Goal: Task Accomplishment & Management: Complete application form

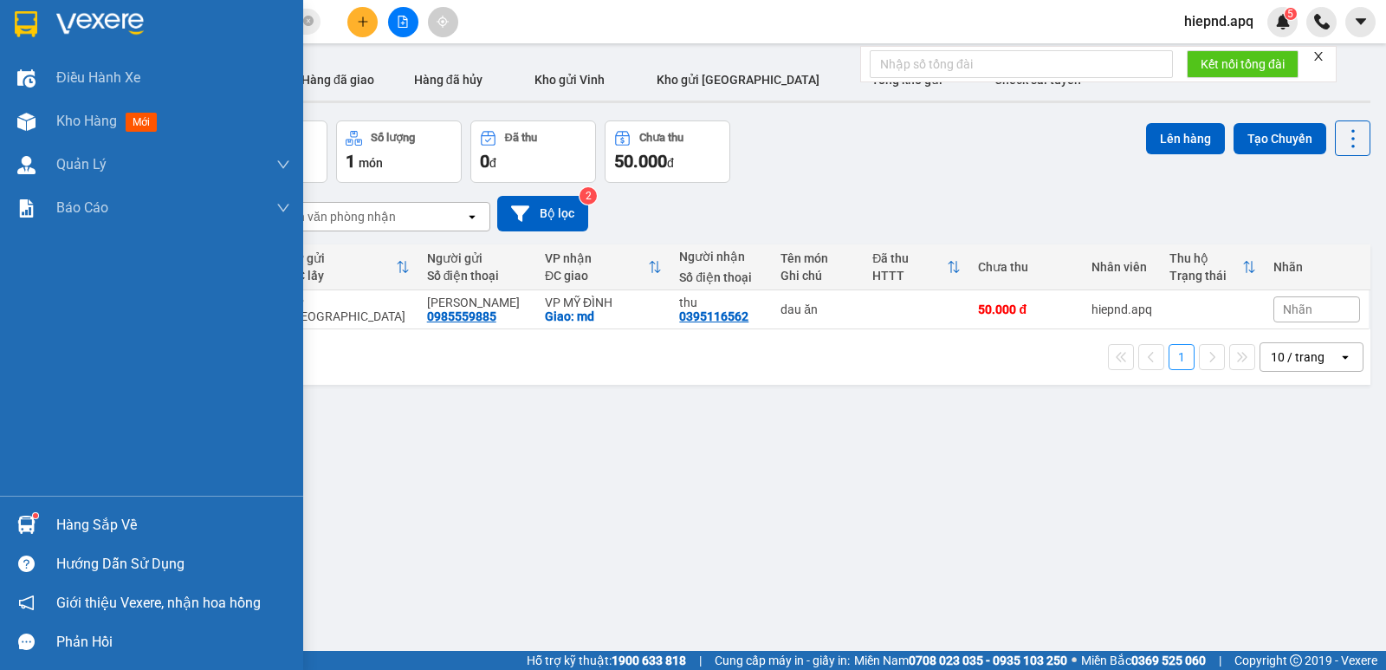
click at [67, 533] on div "Hàng sắp về" at bounding box center [173, 525] width 234 height 26
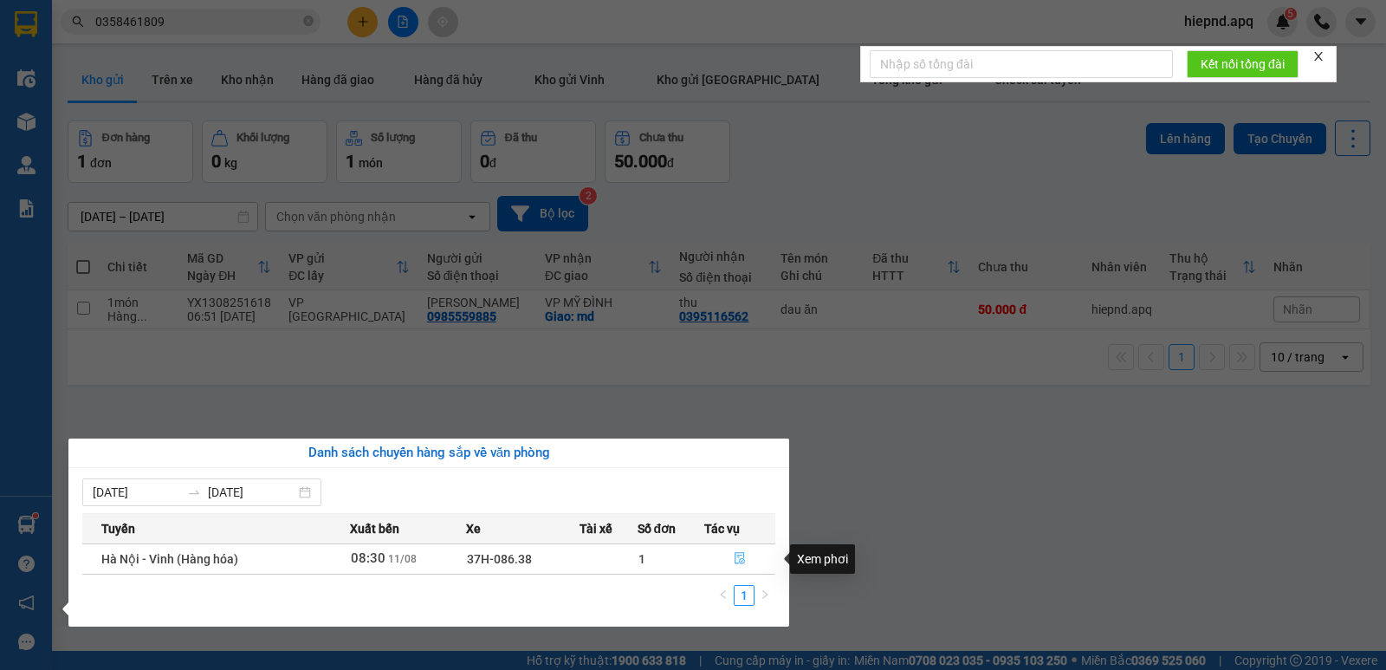
click at [738, 560] on icon "file-done" at bounding box center [740, 558] width 12 height 12
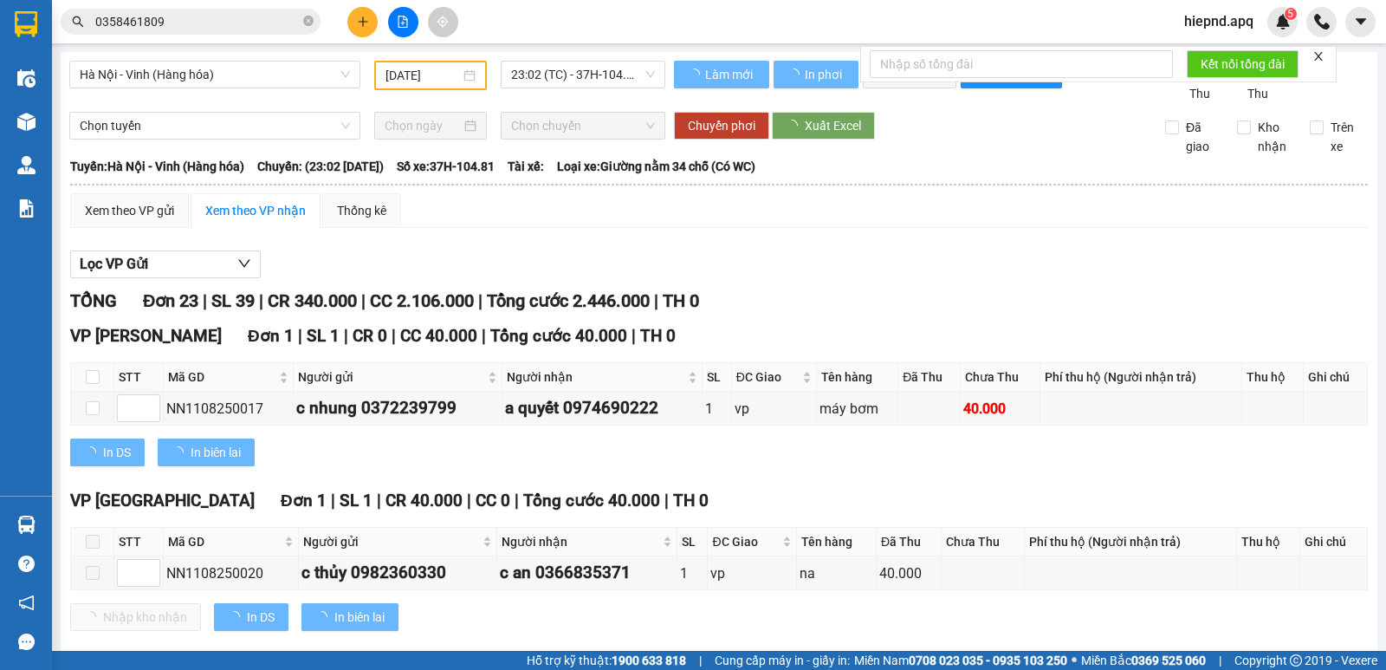
type input "[DATE]"
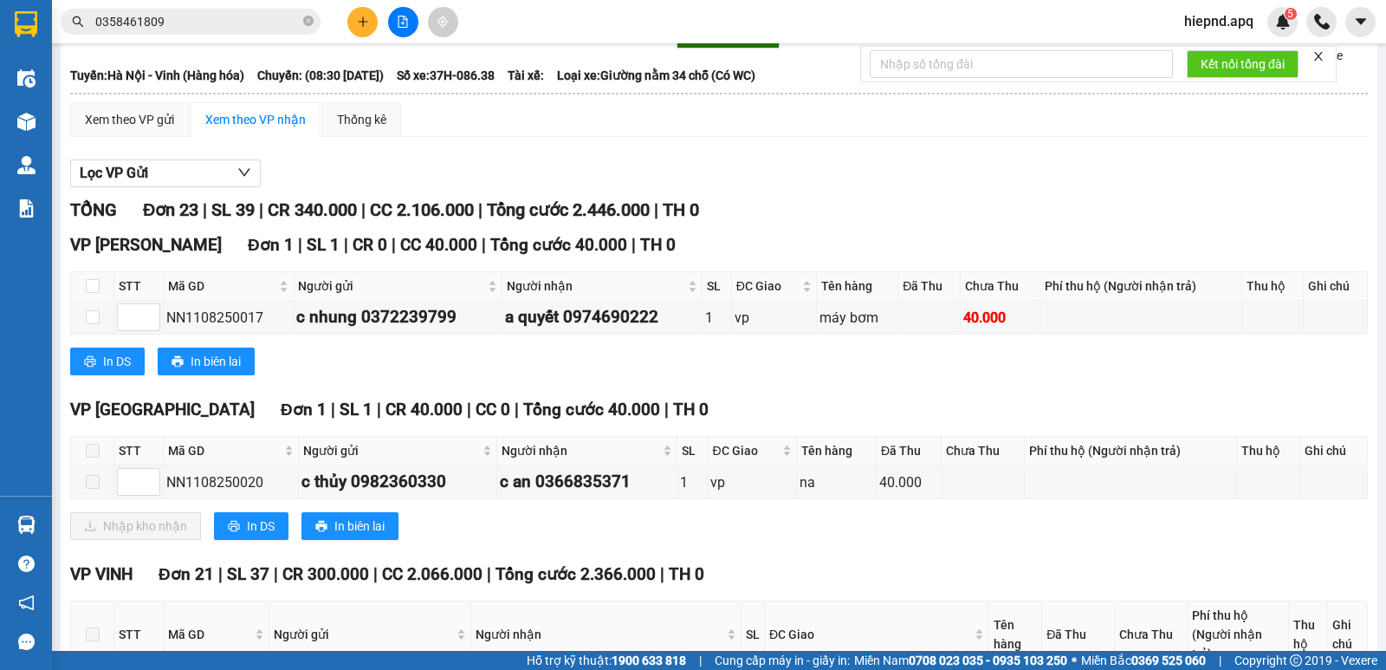
scroll to position [87, 0]
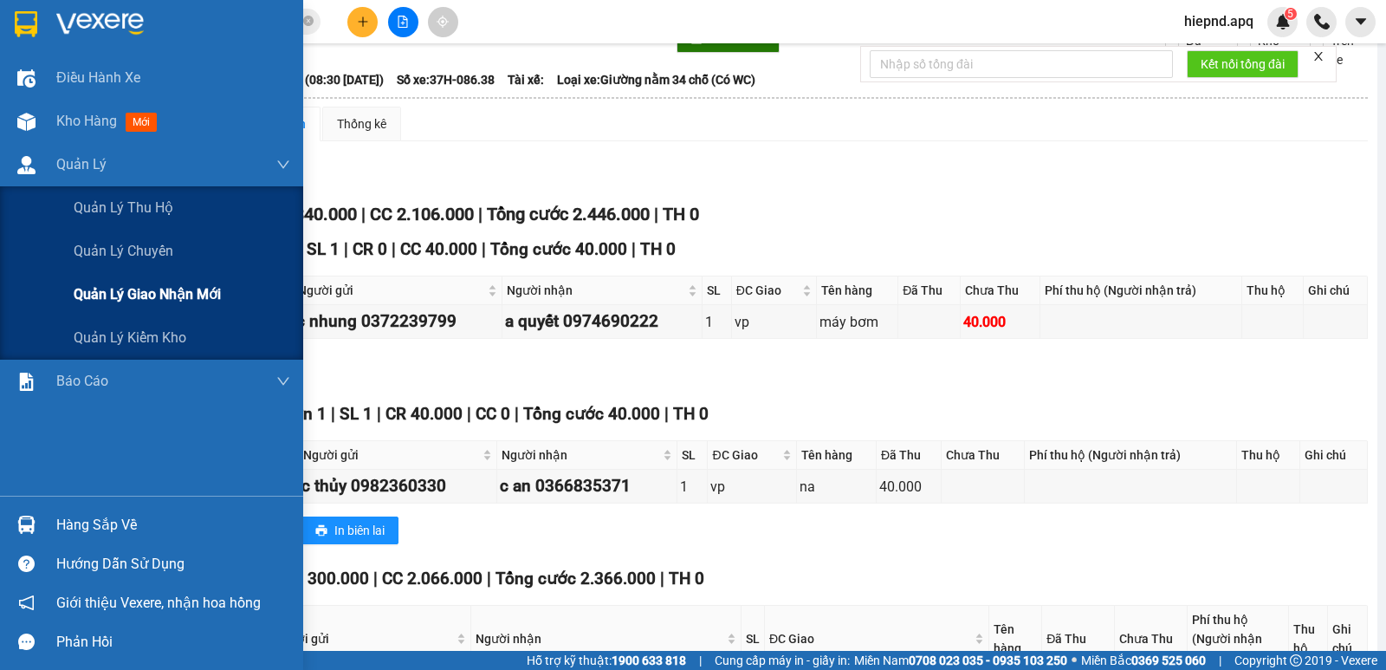
click at [126, 306] on div "Quản lý giao nhận mới" at bounding box center [182, 294] width 217 height 43
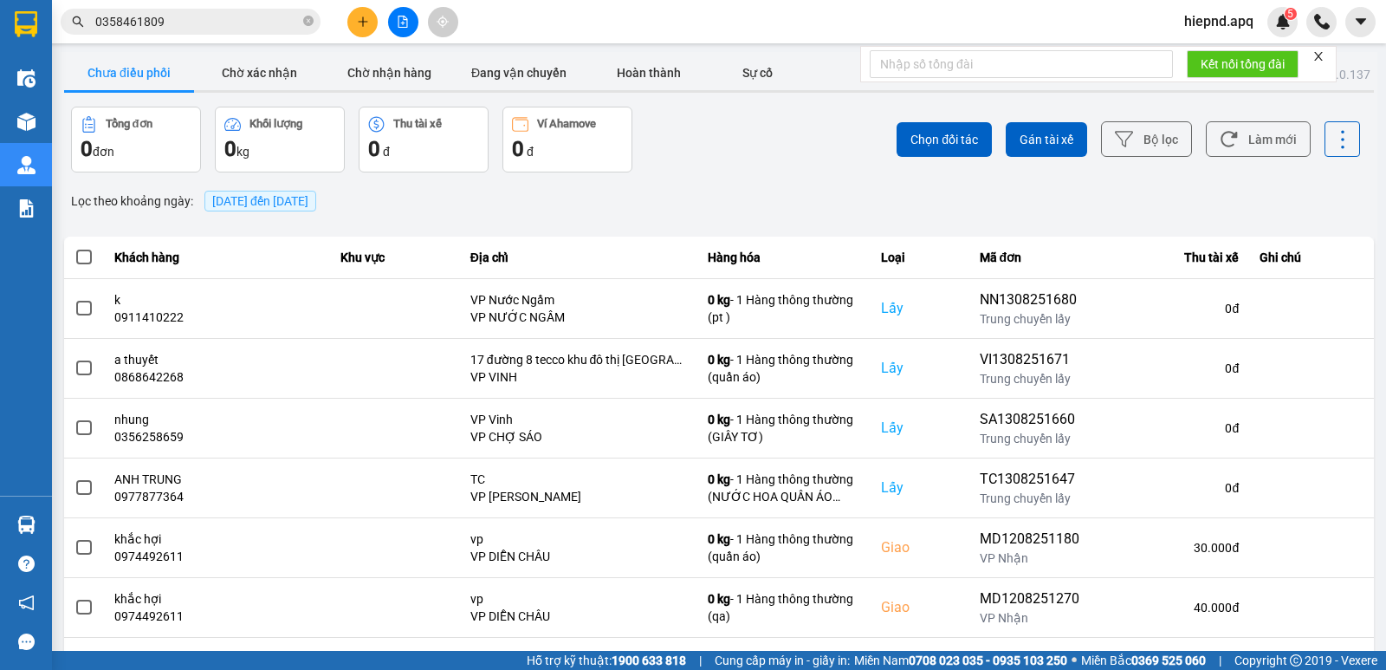
click at [275, 194] on span "[DATE] đến [DATE]" at bounding box center [260, 201] width 96 height 14
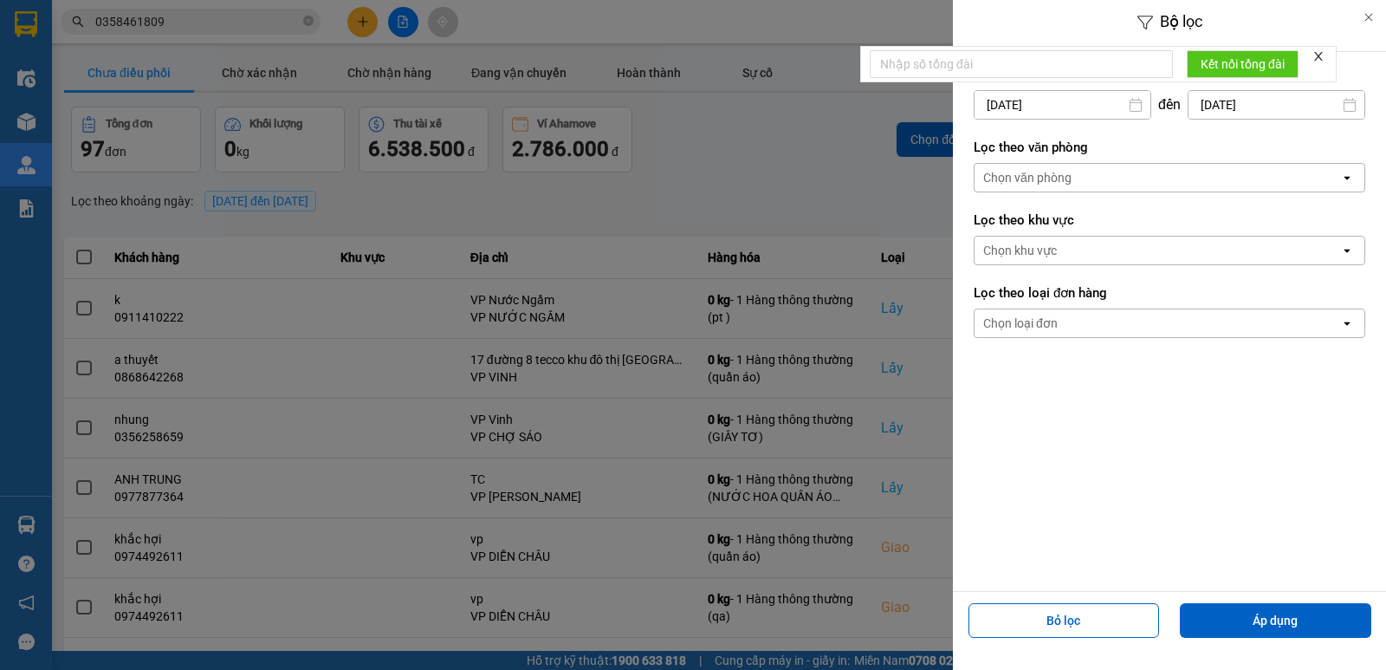
click at [1078, 100] on input "[DATE]" at bounding box center [1063, 105] width 176 height 28
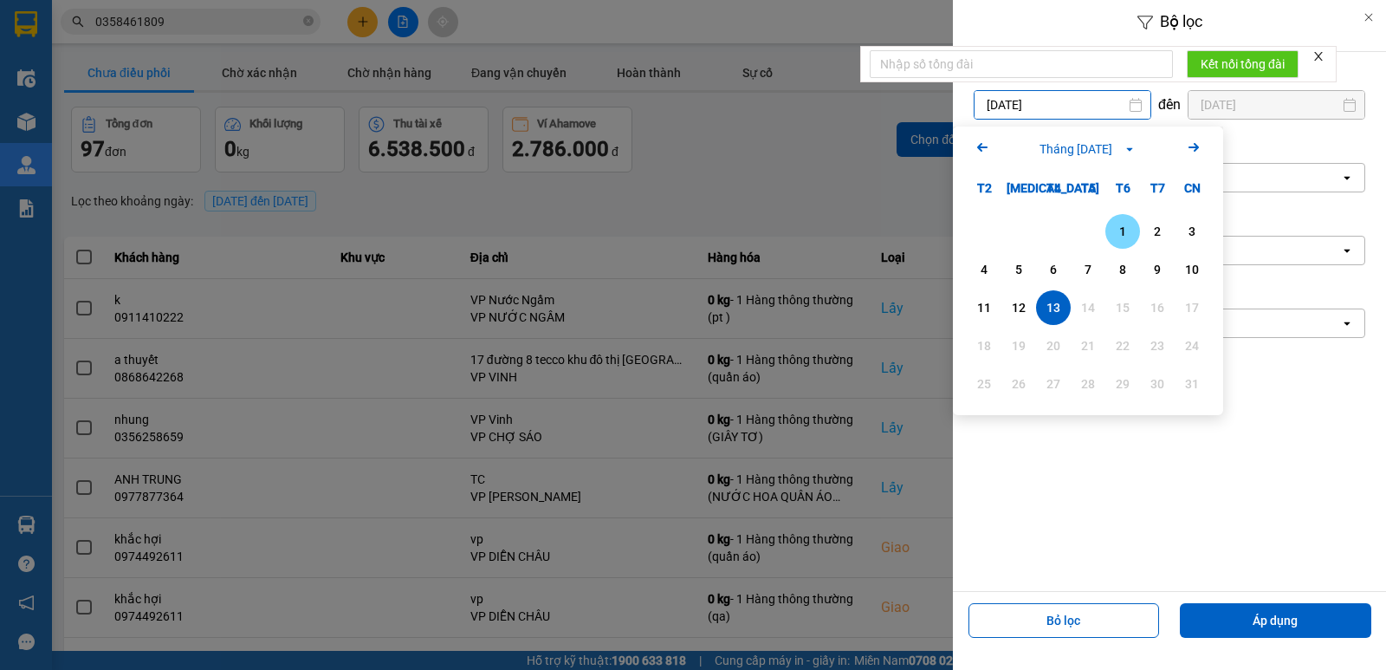
drag, startPoint x: 1118, startPoint y: 224, endPoint x: 1122, endPoint y: 233, distance: 9.7
click at [1123, 236] on div "1" at bounding box center [1123, 231] width 24 height 21
type input "[DATE]"
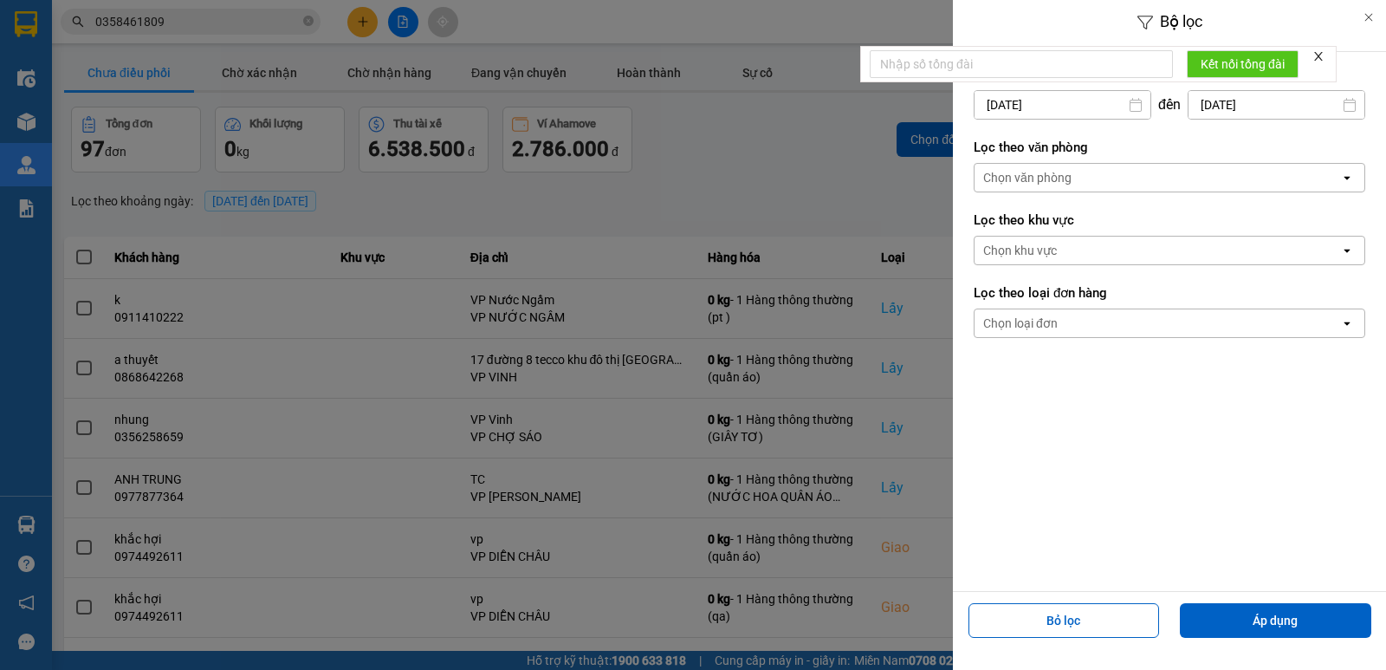
click at [1125, 181] on div "Chọn văn phòng" at bounding box center [1158, 178] width 366 height 28
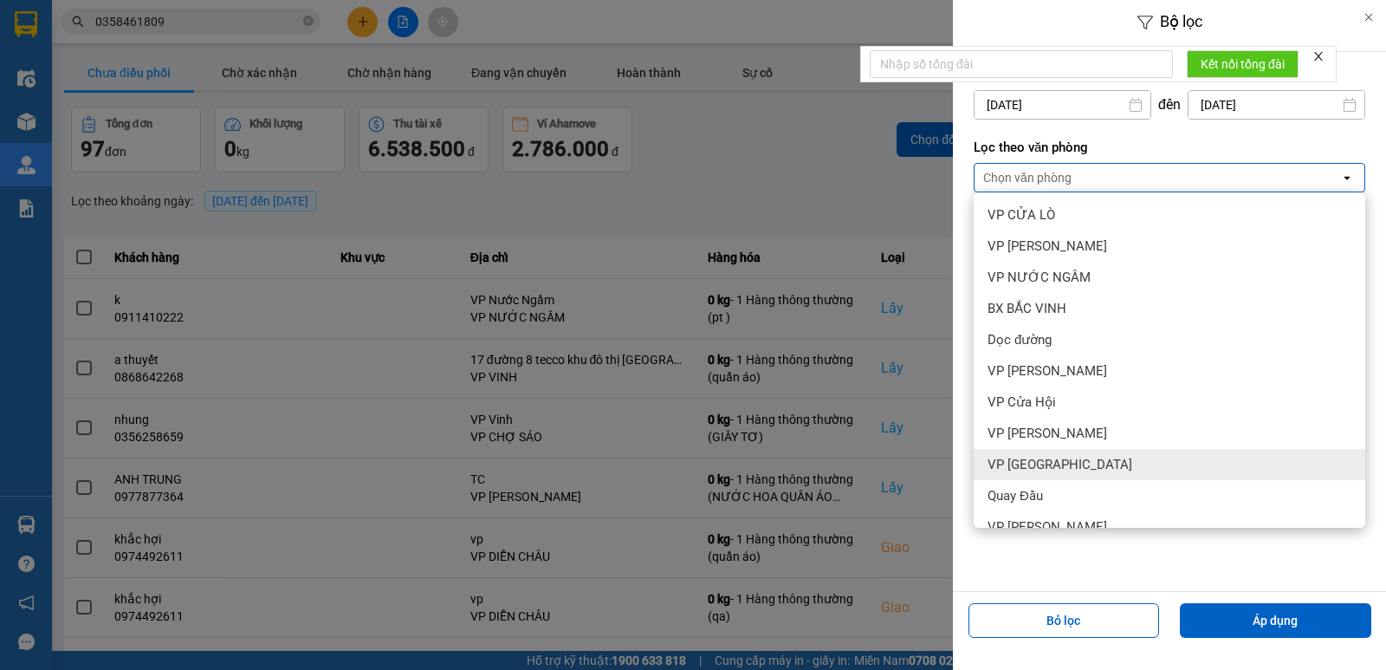
click at [1085, 463] on span "VP [GEOGRAPHIC_DATA]" at bounding box center [1060, 464] width 145 height 17
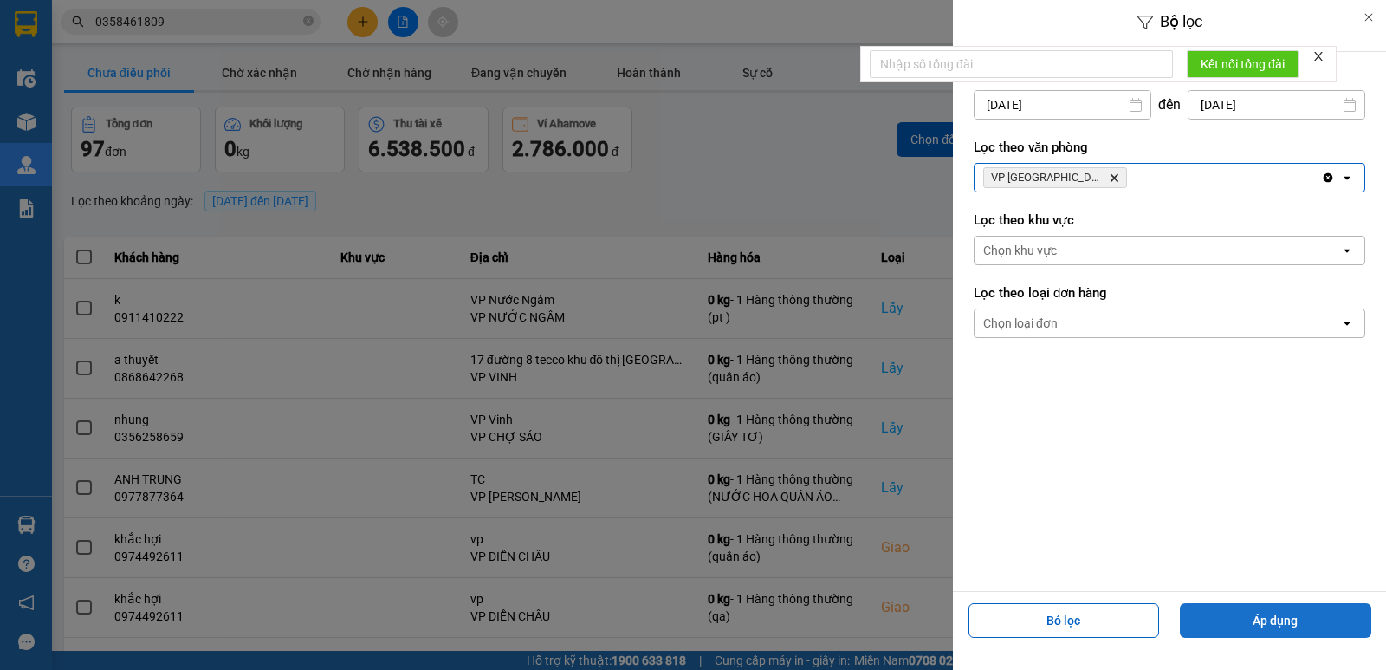
click at [1294, 625] on button "Áp dụng" at bounding box center [1275, 620] width 191 height 35
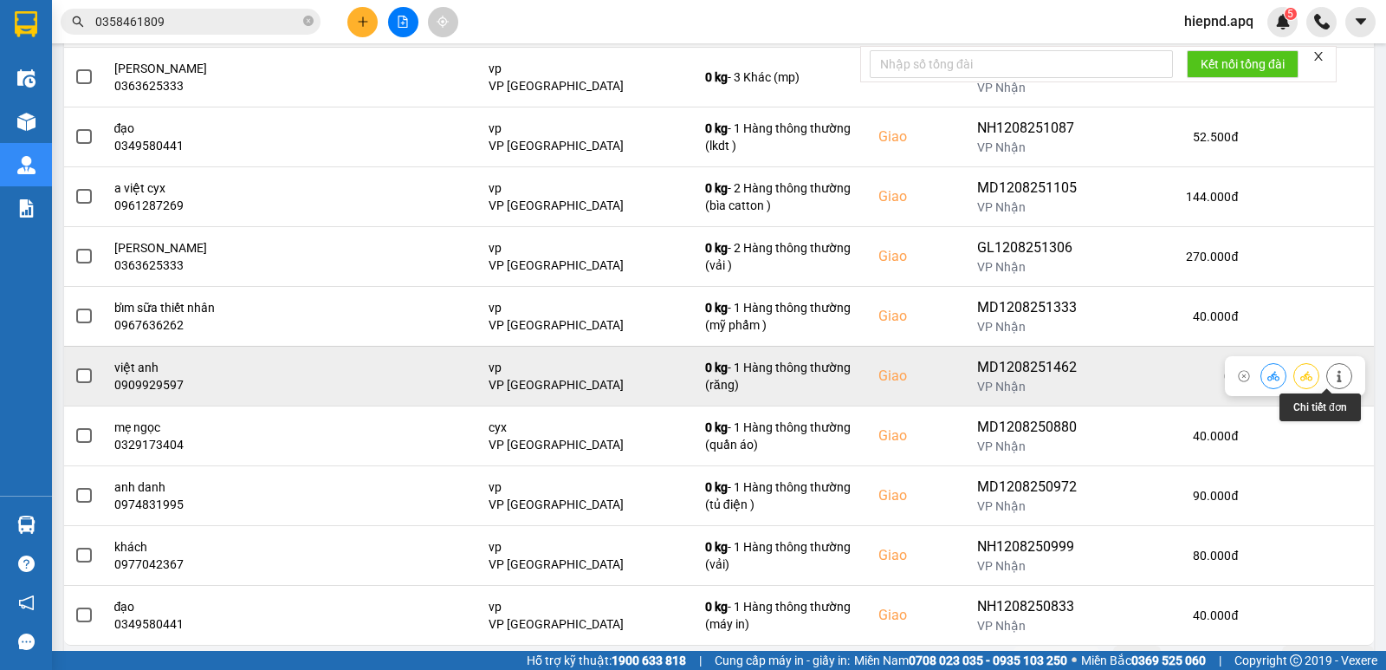
scroll to position [260, 0]
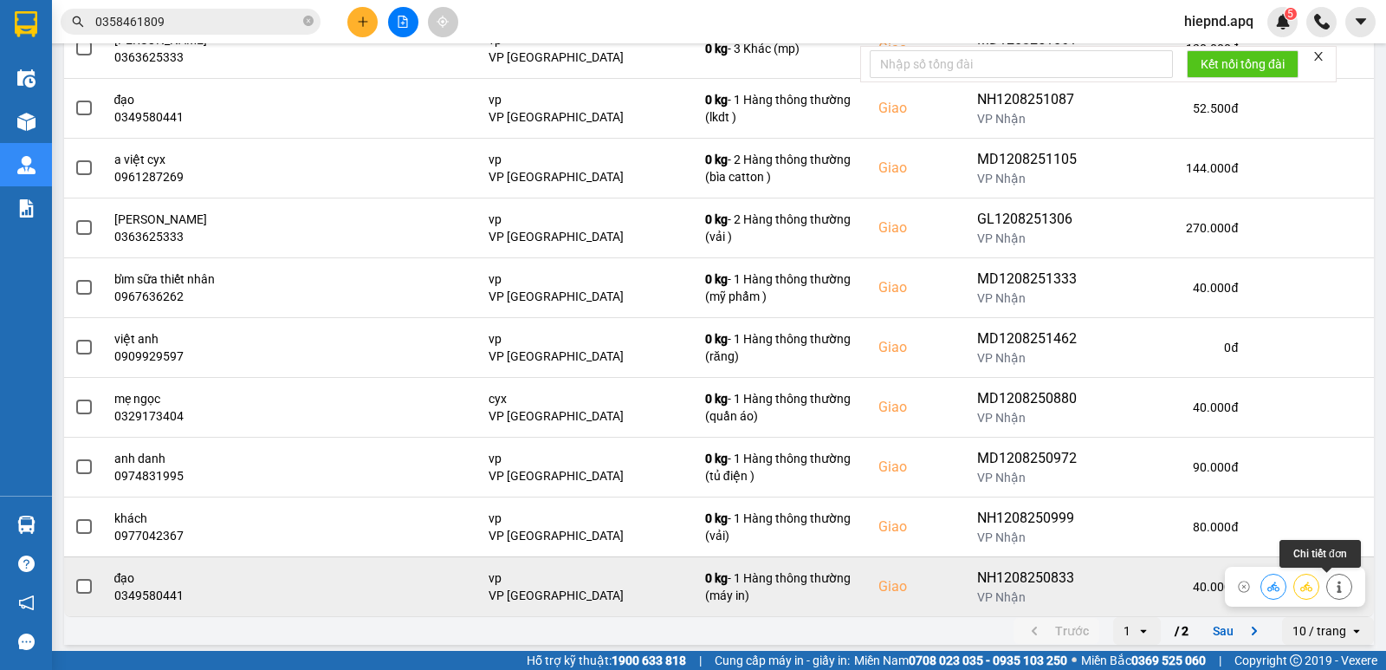
click at [1337, 586] on icon at bounding box center [1339, 586] width 4 height 12
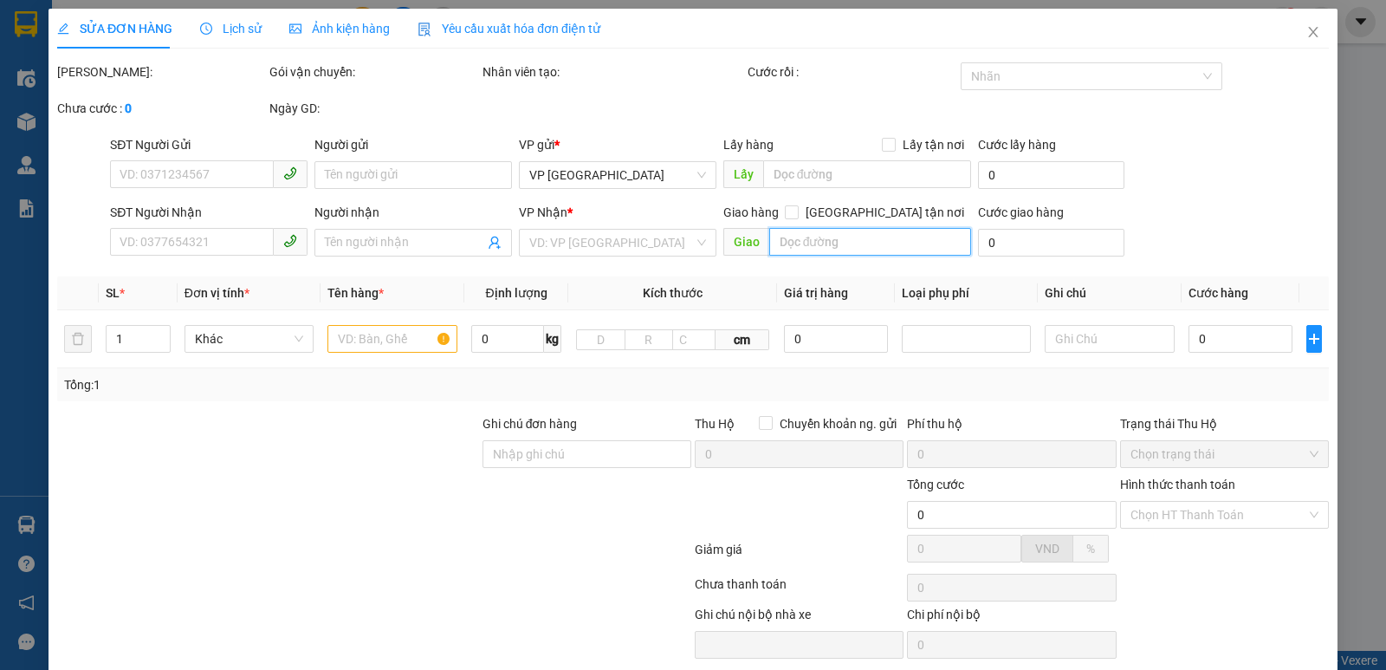
click at [972, 256] on input "text" at bounding box center [870, 242] width 203 height 28
type input "0342397233"
type input "kh"
type input "0349580441"
type input "đạo"
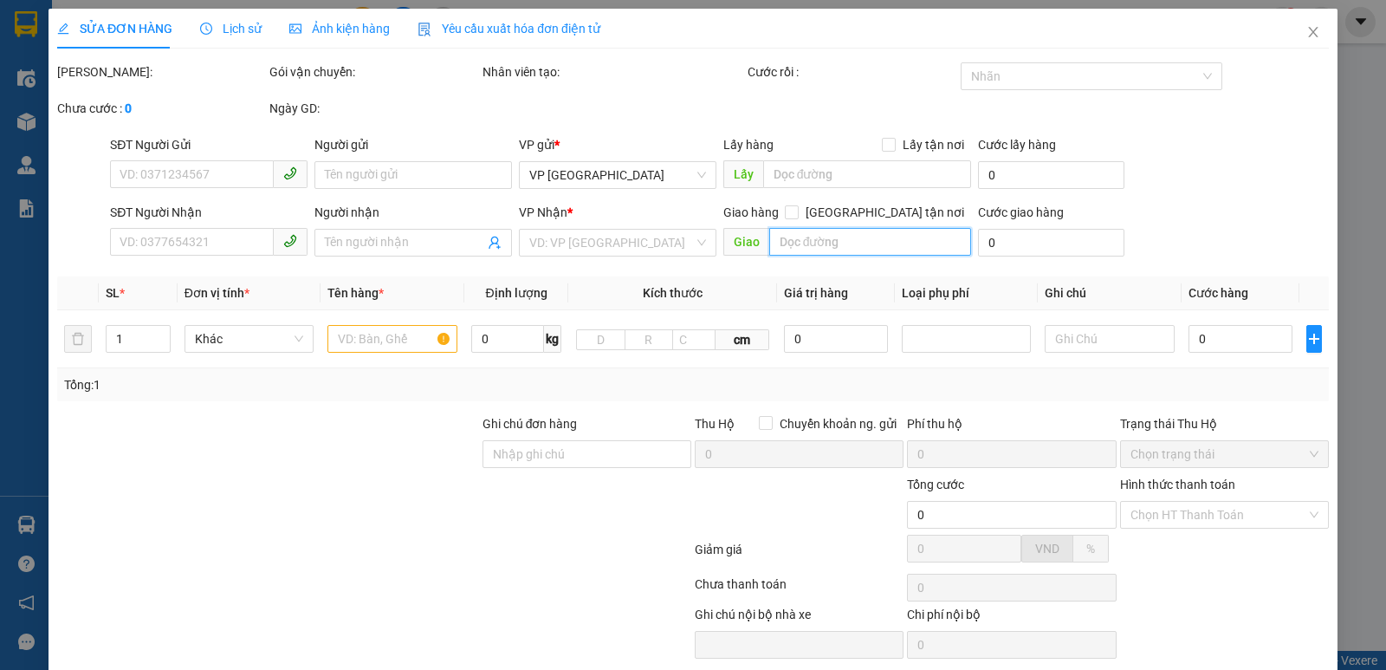
checkbox input "true"
type input "vp"
type input "40.000"
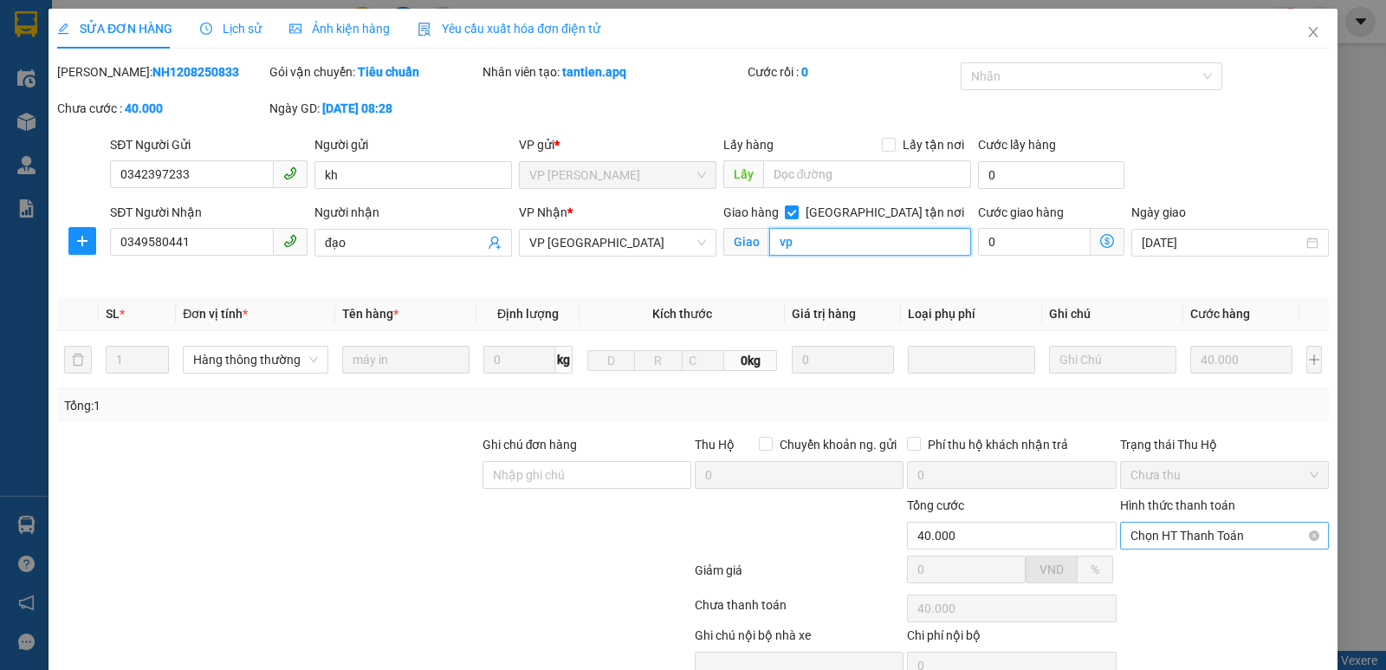
click at [1213, 536] on span "Chọn HT Thanh Toán" at bounding box center [1225, 535] width 188 height 26
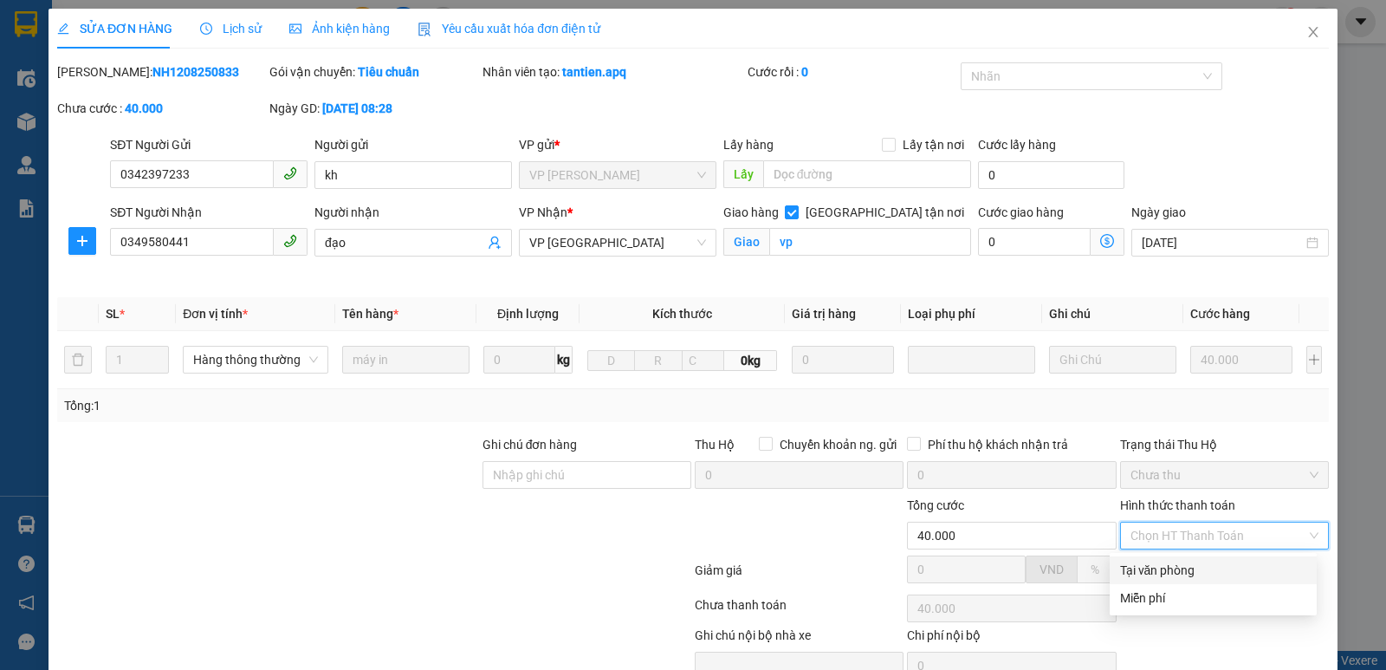
click at [1205, 563] on div "Tại văn phòng" at bounding box center [1213, 570] width 186 height 19
type input "0"
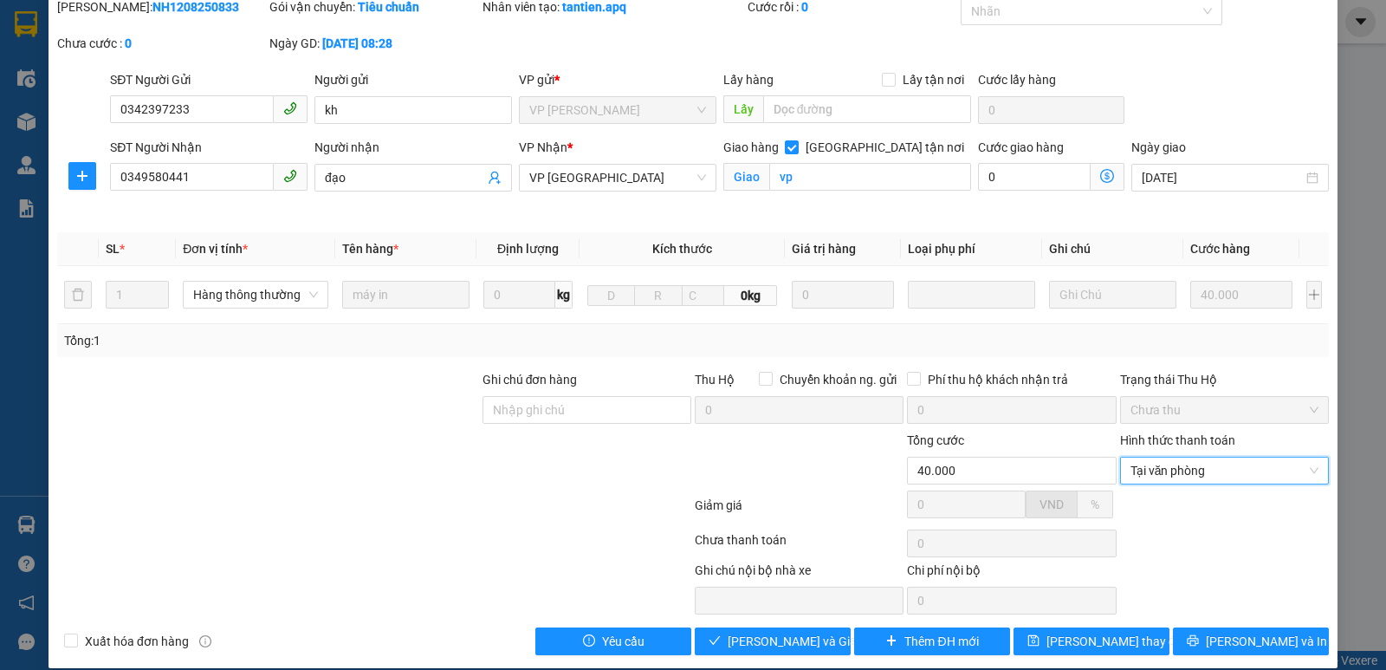
scroll to position [84, 0]
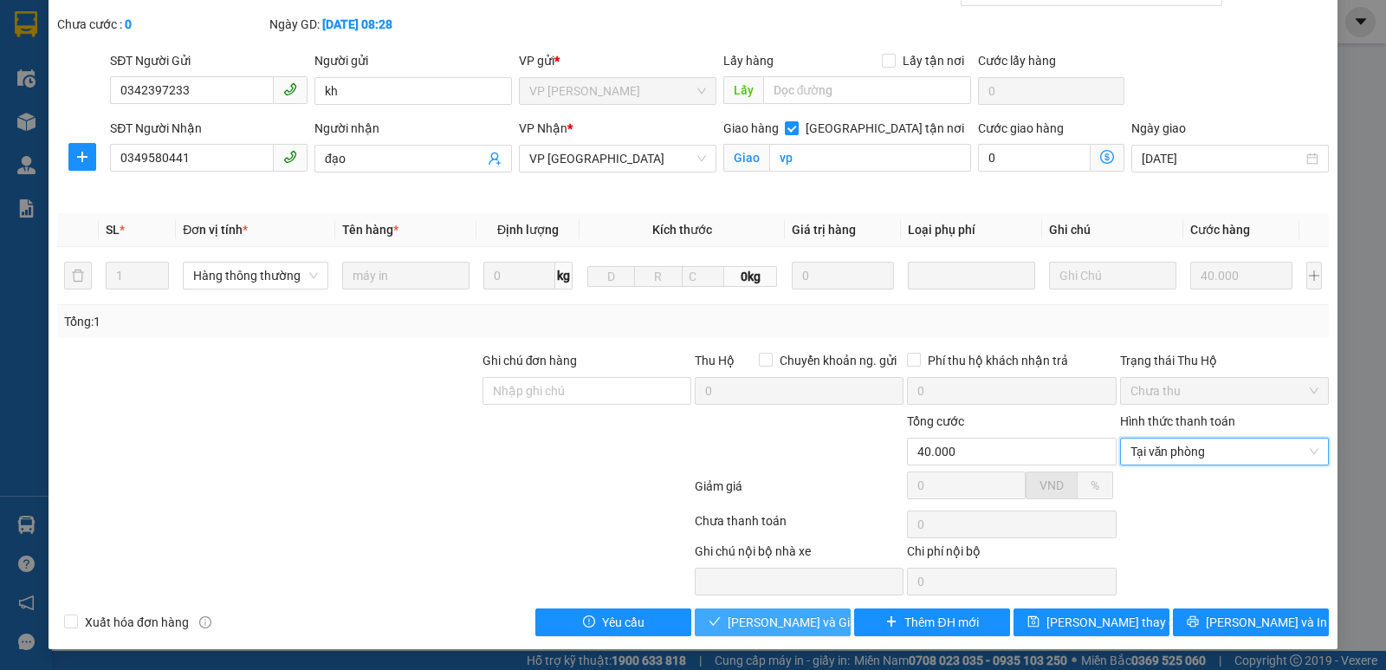
click at [794, 620] on span "[PERSON_NAME] và Giao hàng" at bounding box center [811, 622] width 166 height 19
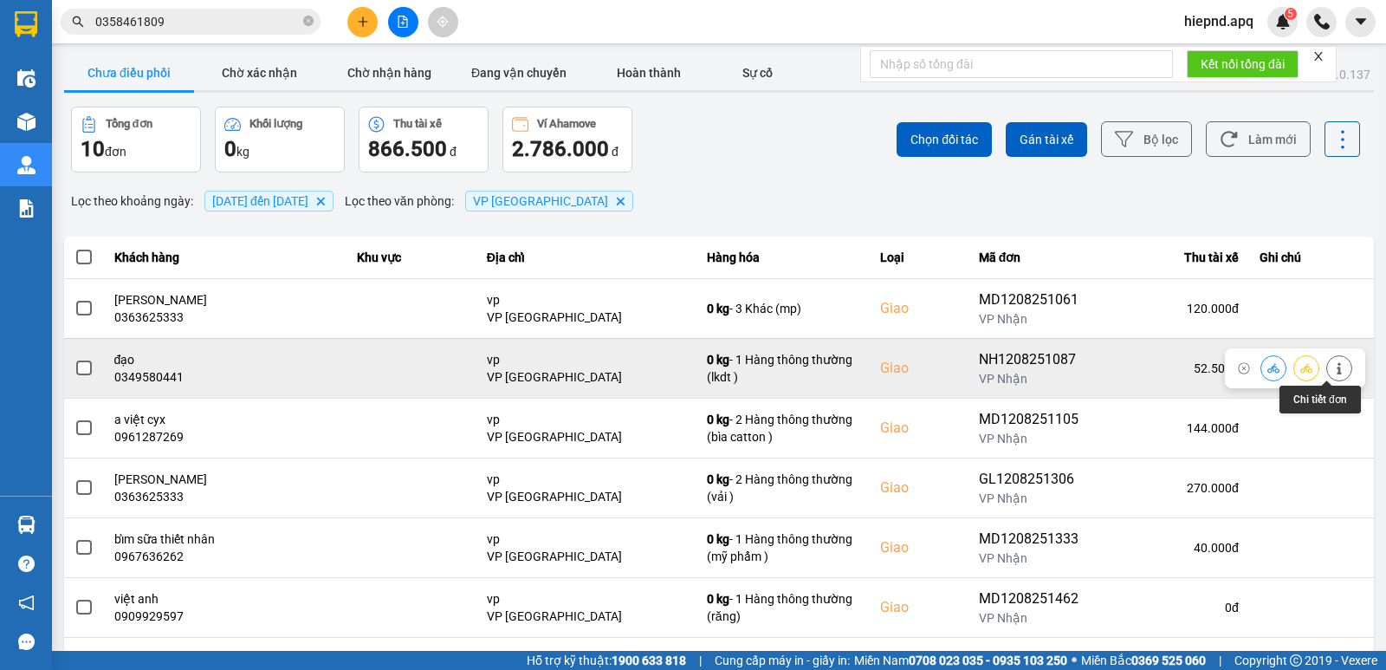
click at [1333, 370] on icon at bounding box center [1339, 368] width 12 height 12
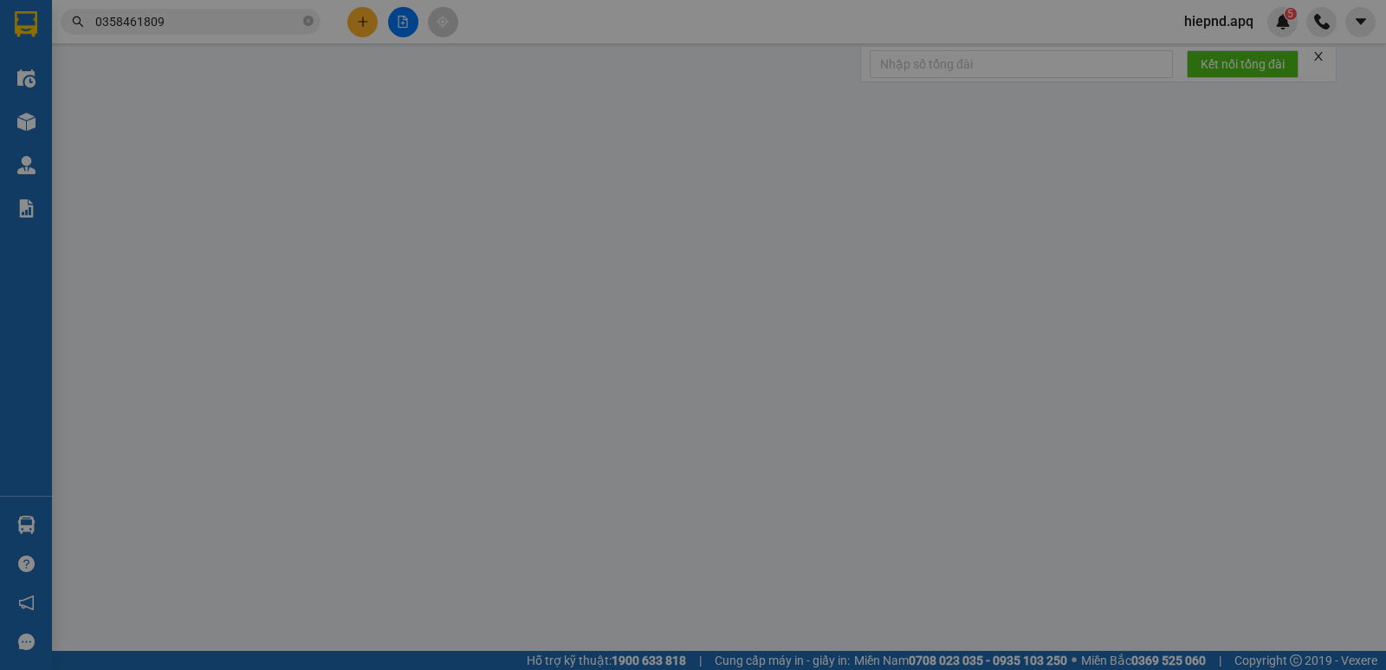
type input "0866624268"
type input "0349580441"
type input "đạo"
checkbox input "true"
type input "vp"
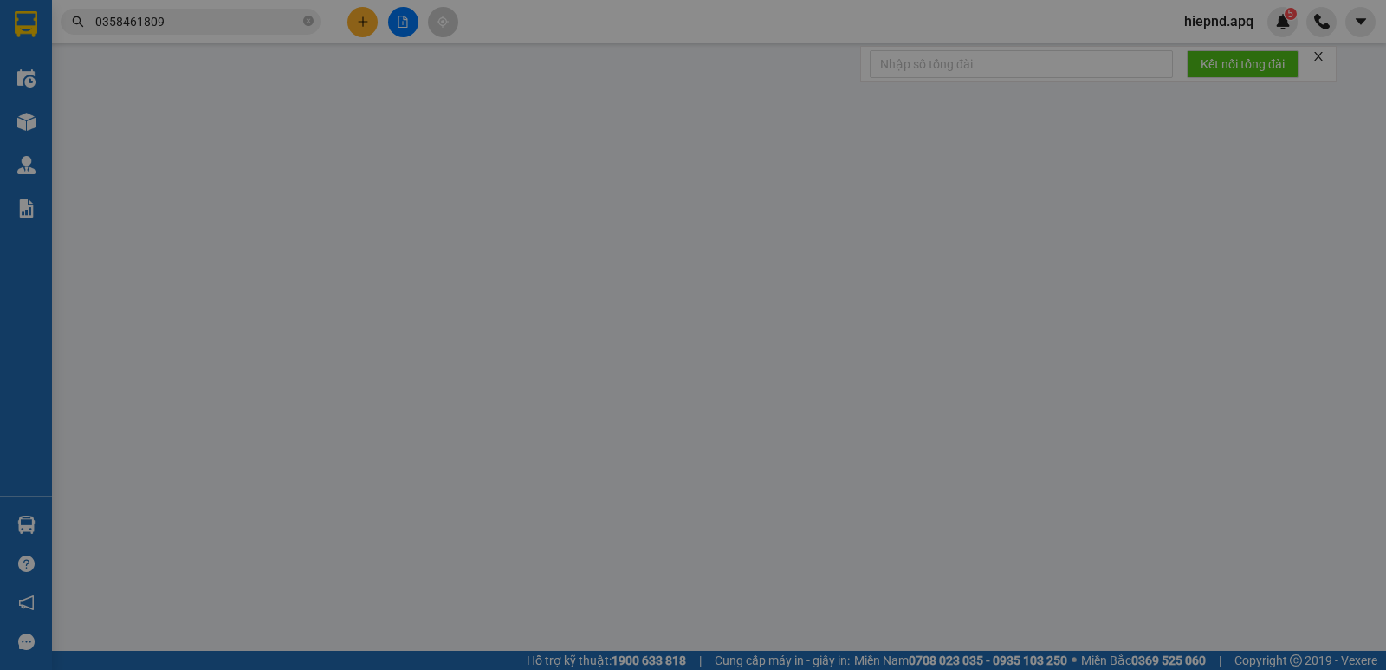
type input "52.500"
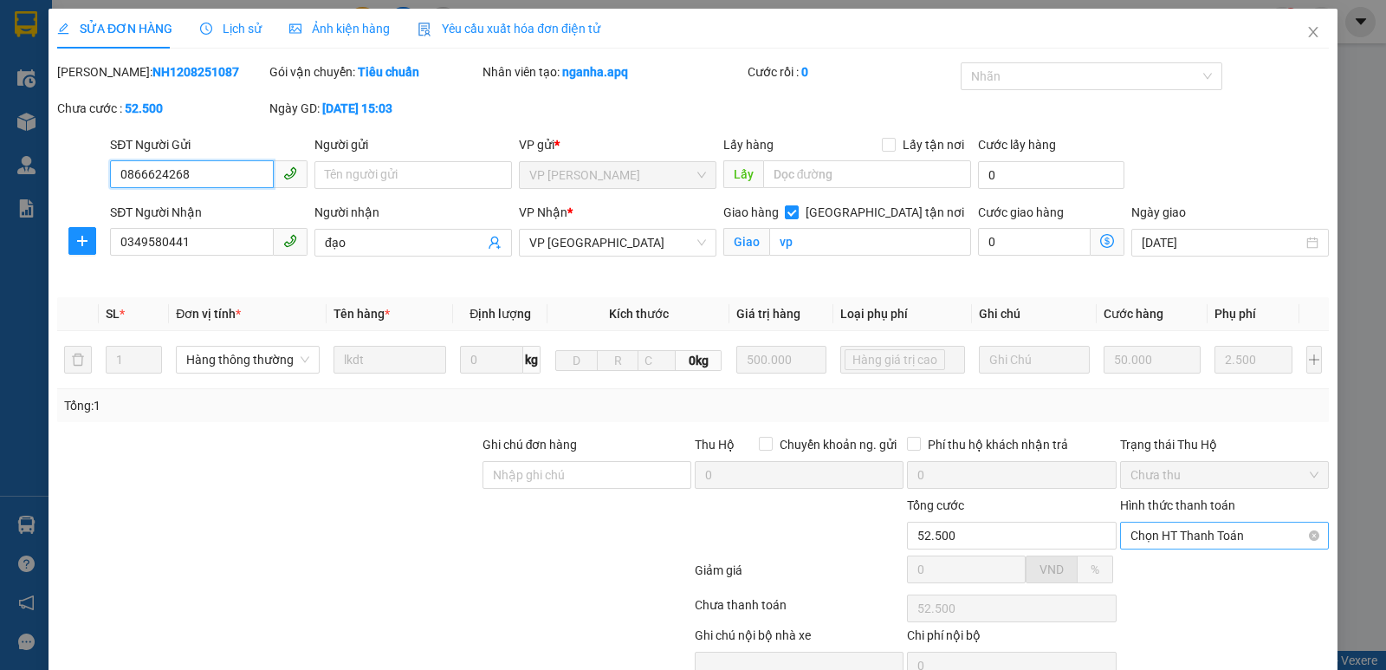
scroll to position [55, 0]
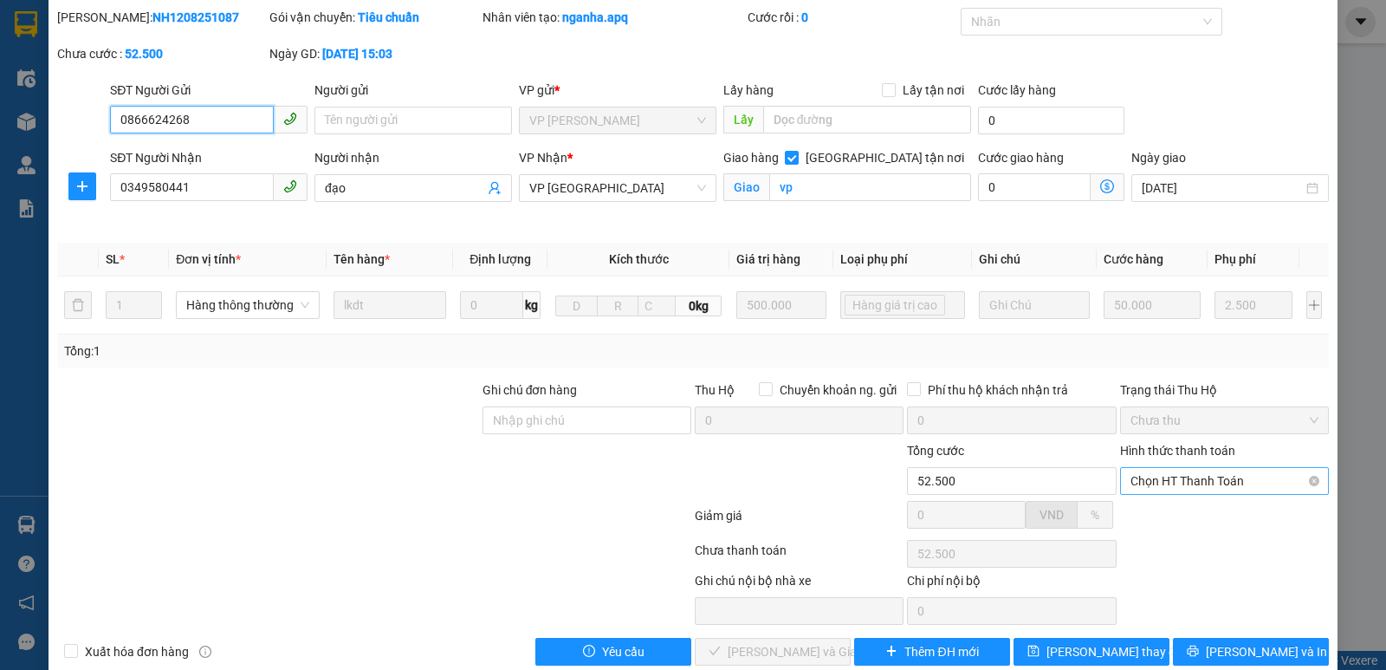
click at [1235, 484] on span "Chọn HT Thanh Toán" at bounding box center [1225, 481] width 188 height 26
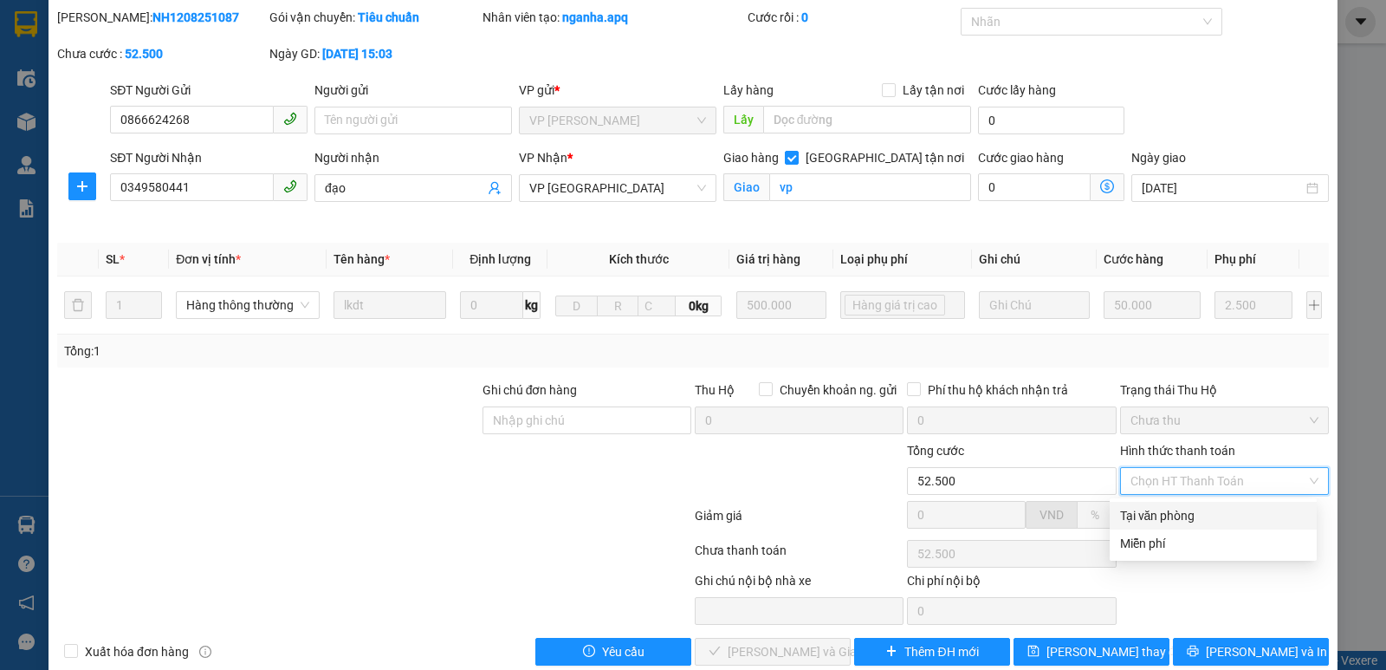
click at [1199, 509] on div "Tại văn phòng" at bounding box center [1213, 515] width 186 height 19
type input "0"
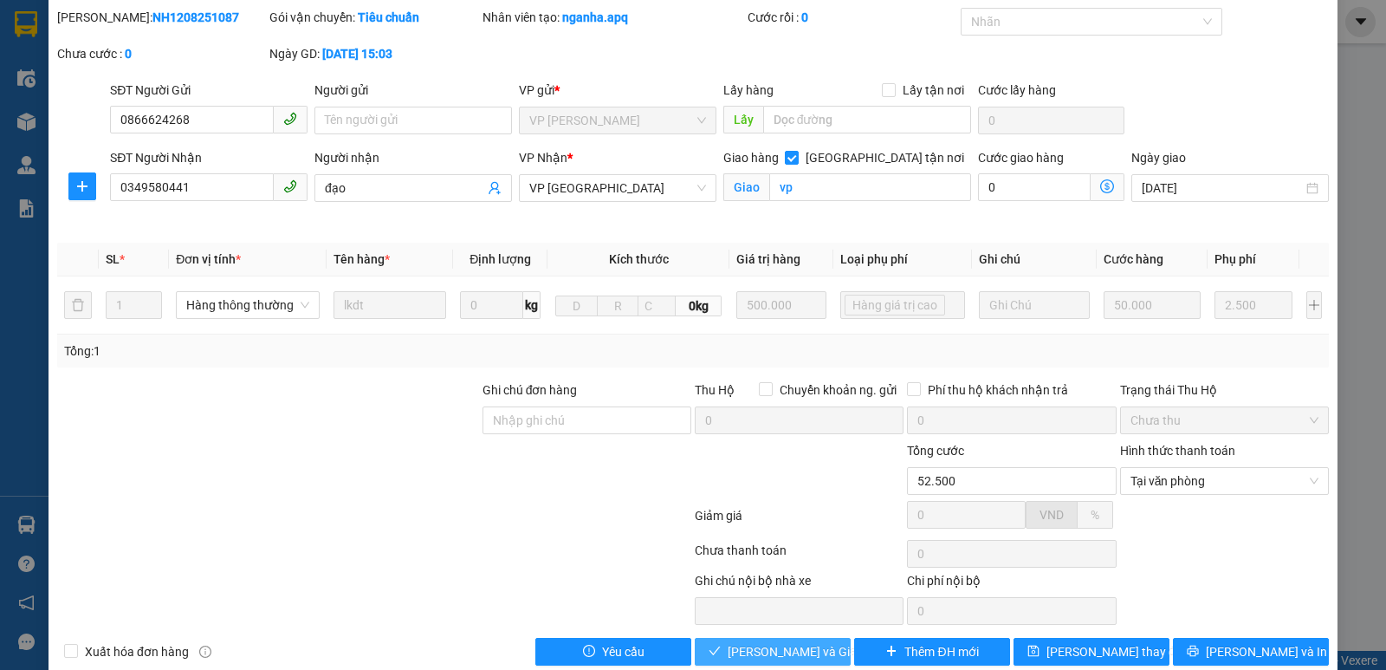
click at [742, 648] on span "[PERSON_NAME] và Giao hàng" at bounding box center [811, 651] width 166 height 19
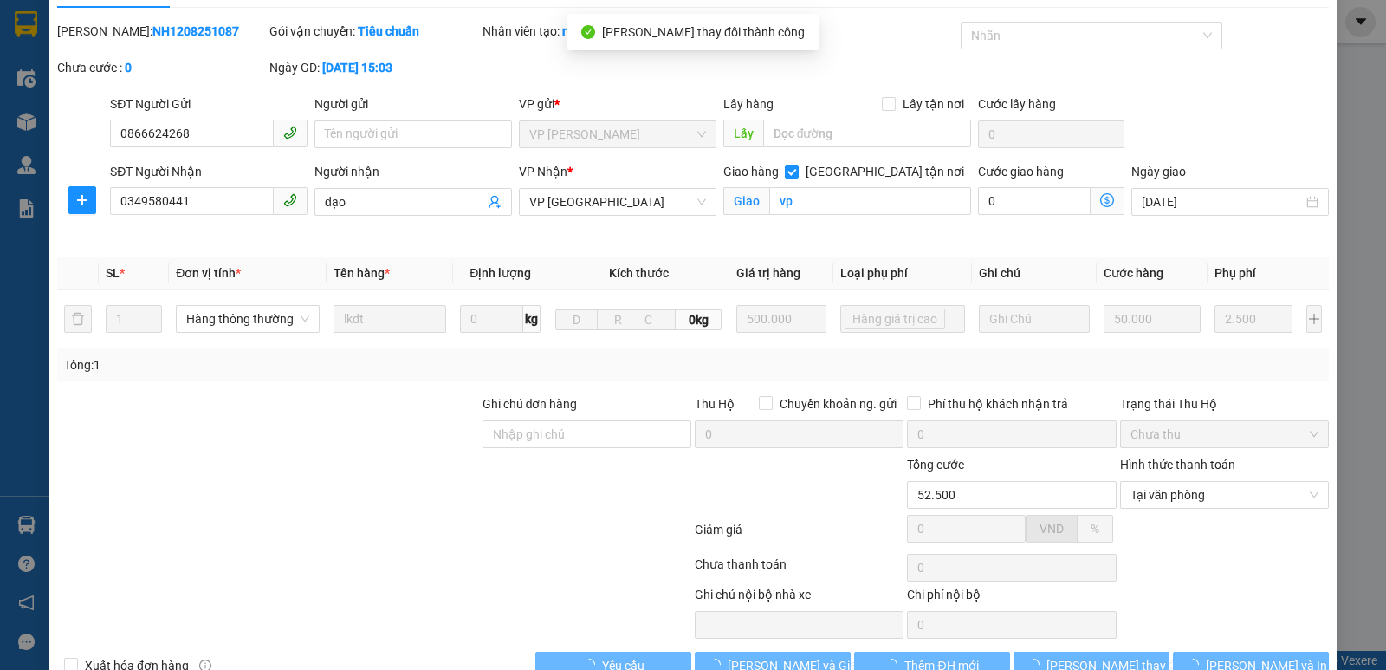
scroll to position [0, 0]
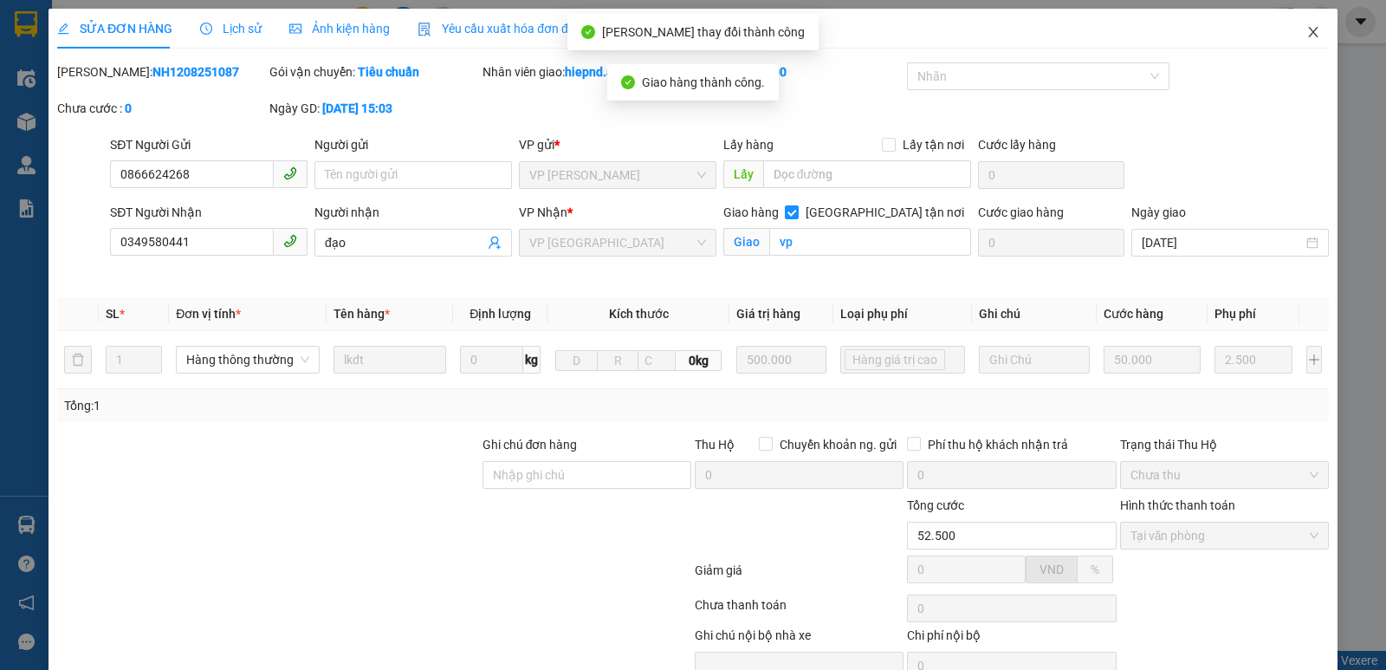
click at [1306, 31] on icon "close" at bounding box center [1313, 32] width 14 height 14
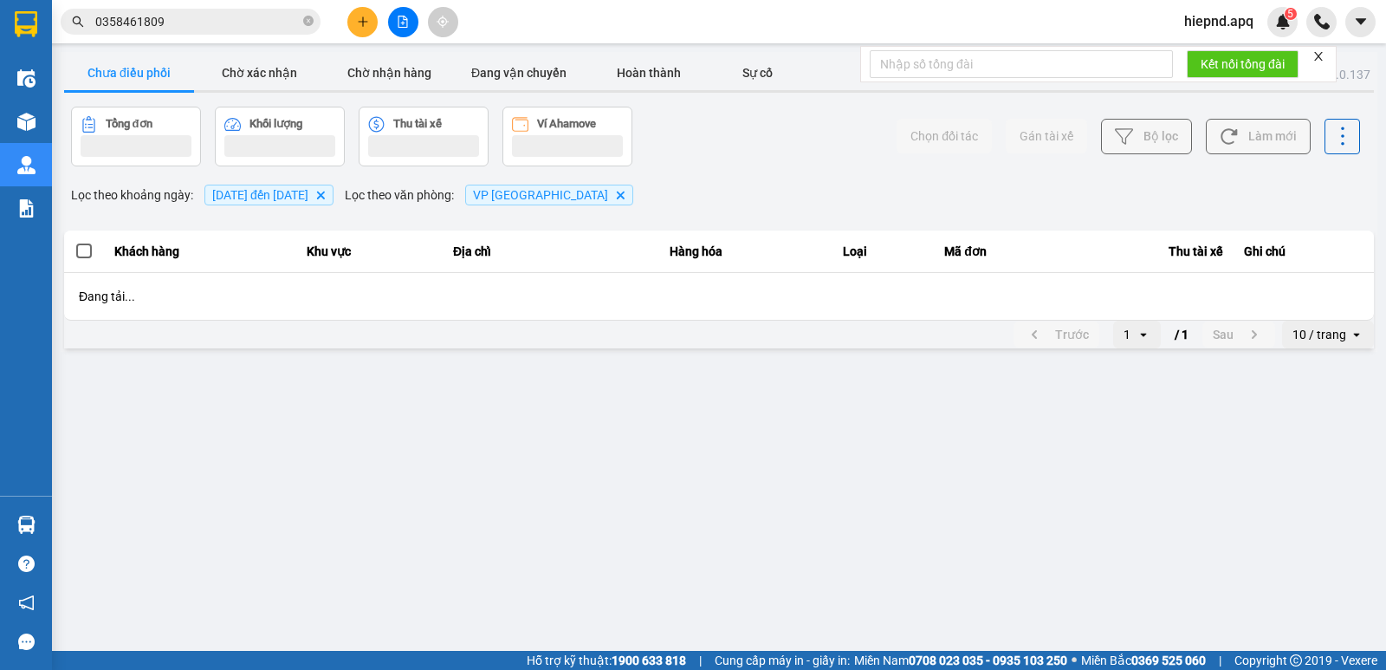
click at [1267, 192] on div "Lọc theo khoảng ngày : [DATE] đến [DATE] Delete Lọc theo văn phòng : VP [GEOGRA…" at bounding box center [719, 194] width 1310 height 29
click at [1326, 487] on main "ver: 0.0.137 Chưa điều phối Chờ xác nhận Chờ nhận hàng Đang vận chuyển Hoàn thà…" at bounding box center [693, 325] width 1386 height 651
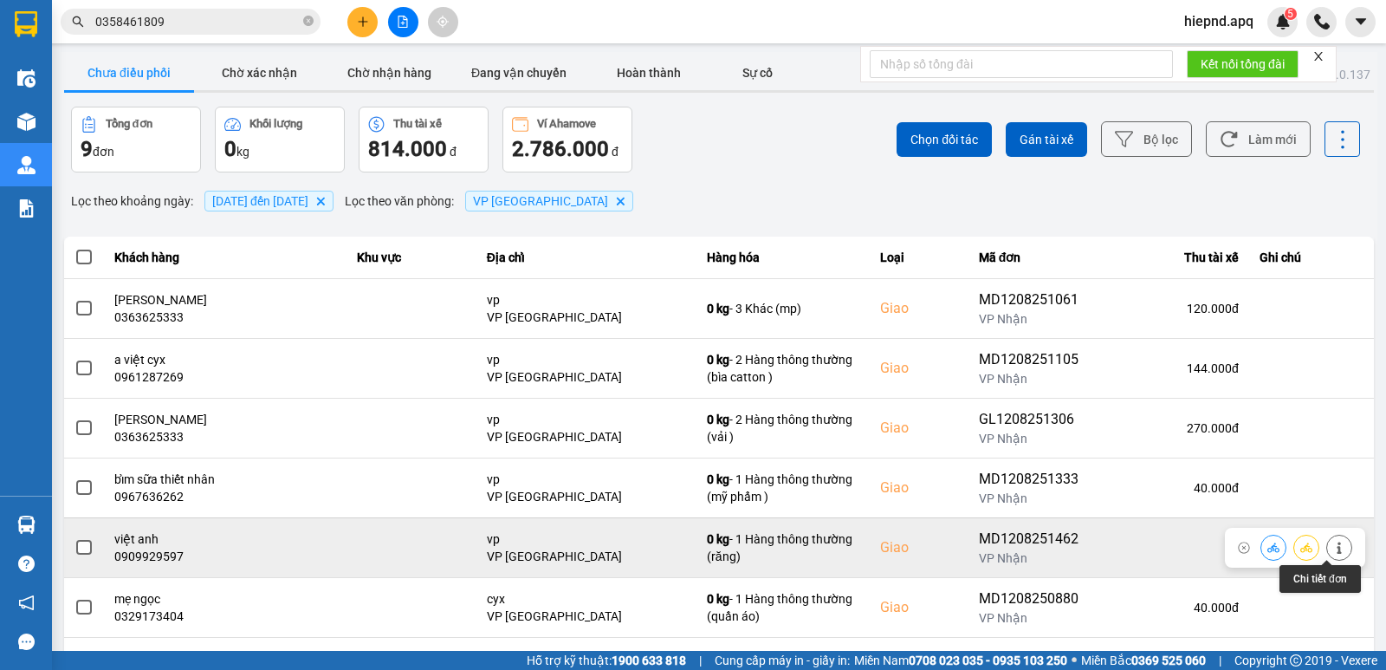
click at [1333, 541] on icon at bounding box center [1339, 547] width 12 height 12
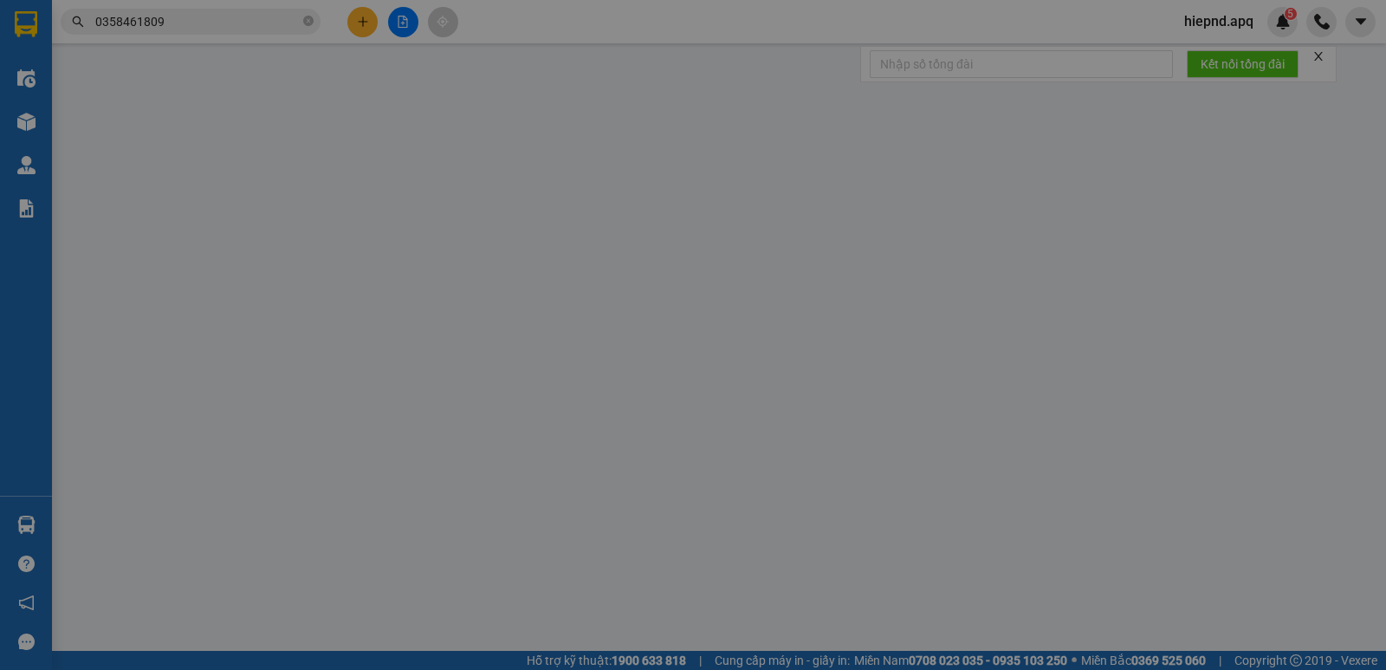
type input "0983392215"
type input "anh bằng"
type input "0909929597"
type input "việt anh"
checkbox input "true"
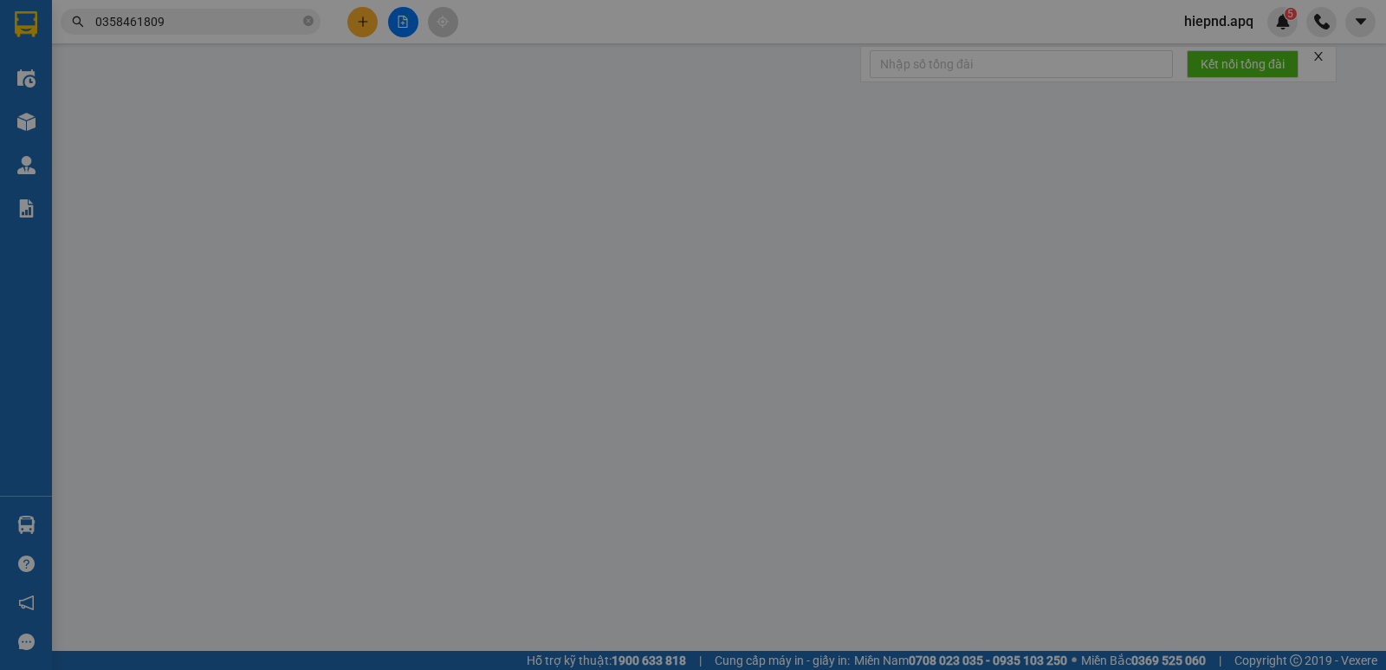
type input "vp"
type input "30.000"
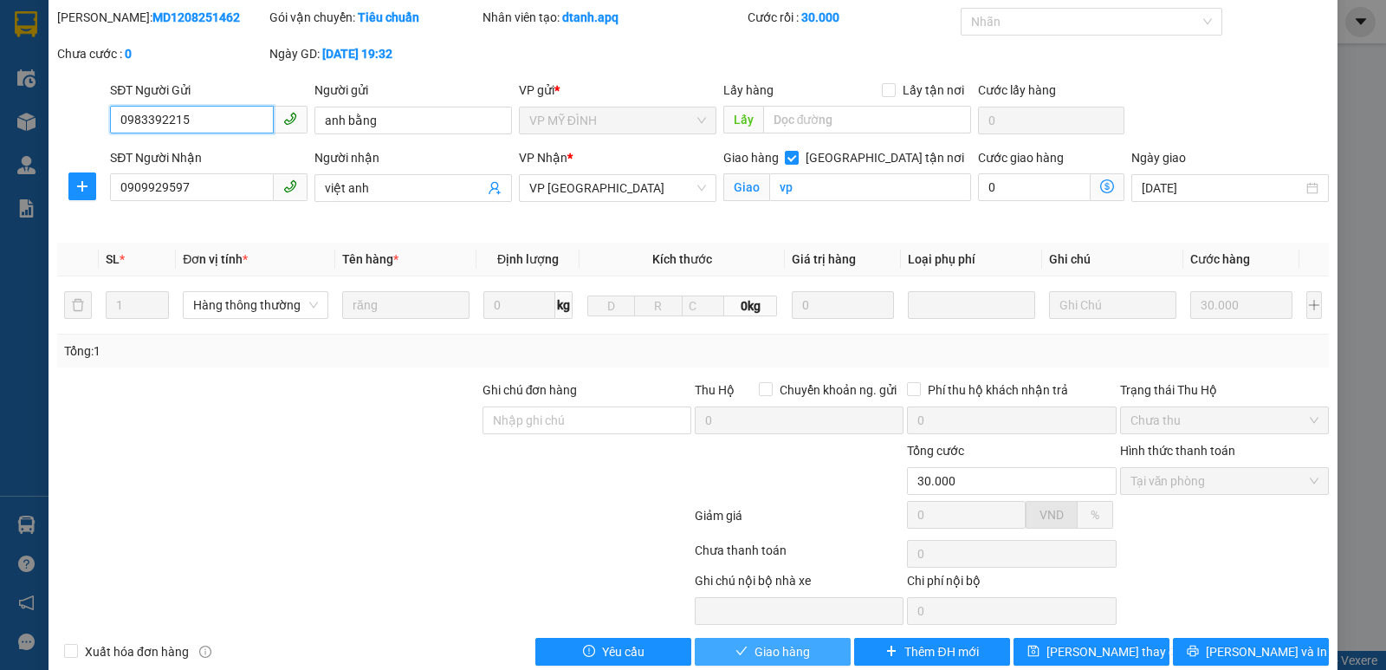
scroll to position [84, 0]
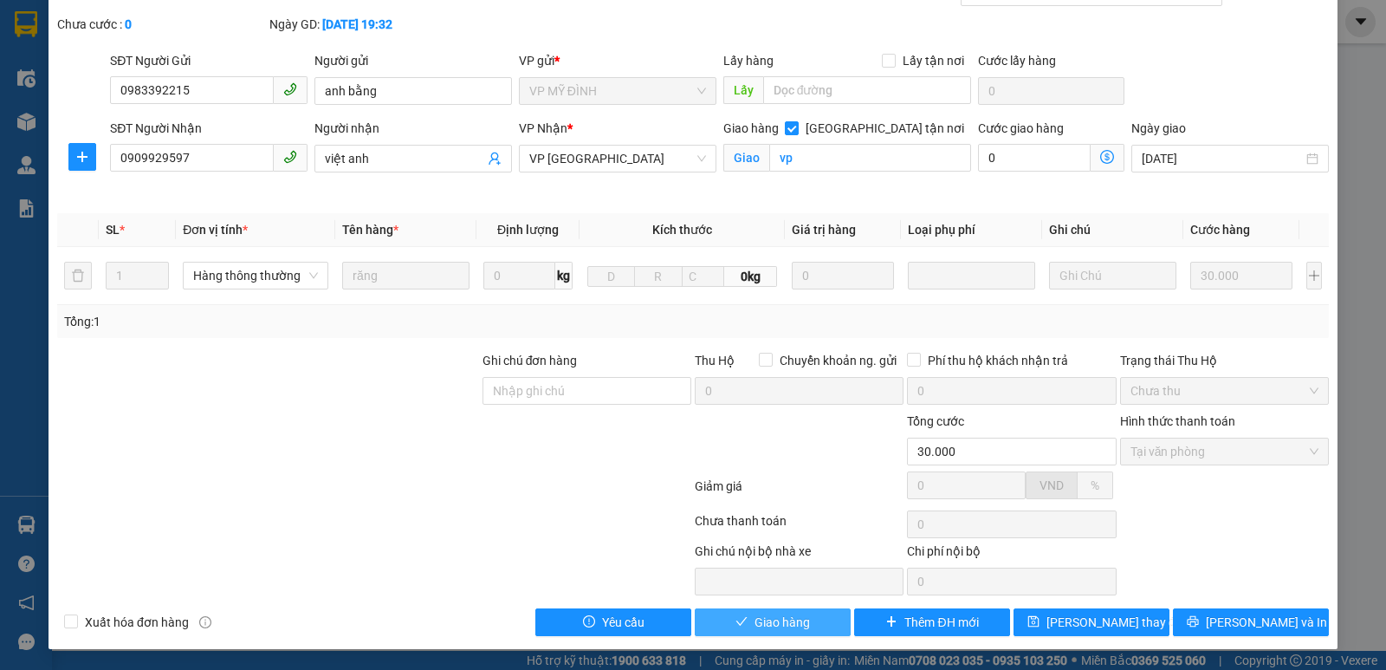
click at [755, 622] on span "Giao hàng" at bounding box center [782, 622] width 55 height 19
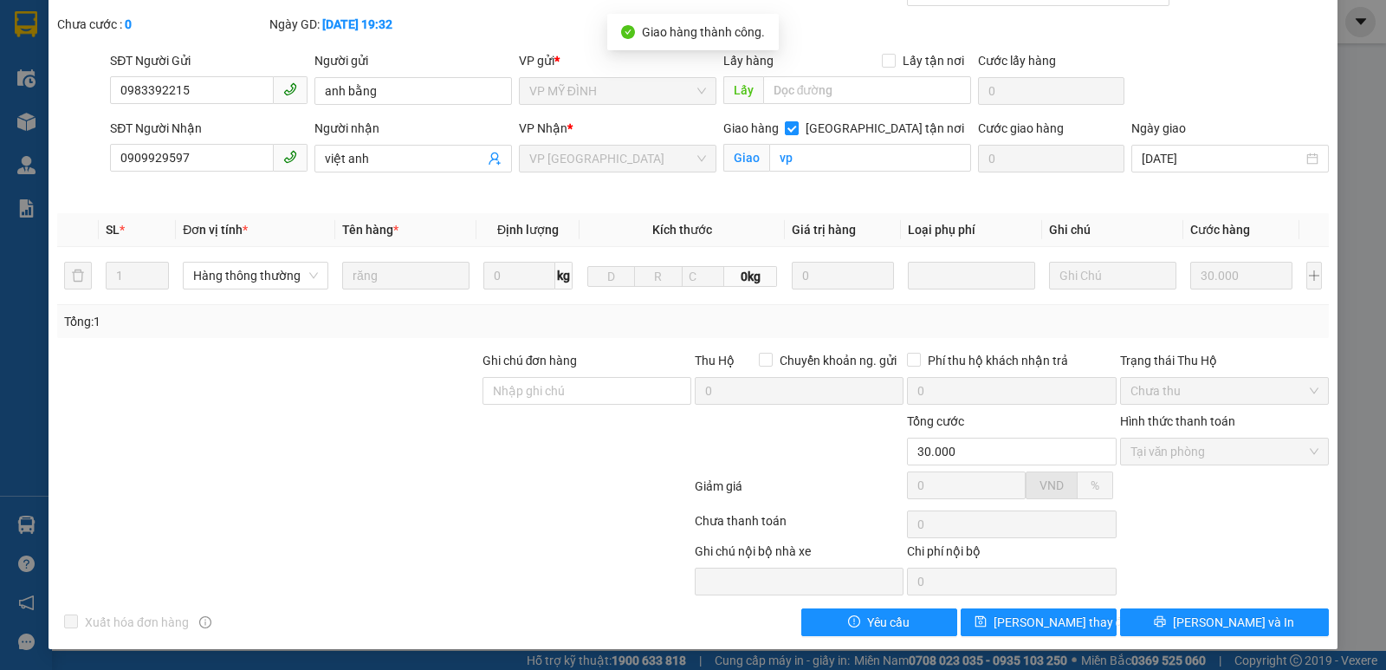
scroll to position [0, 0]
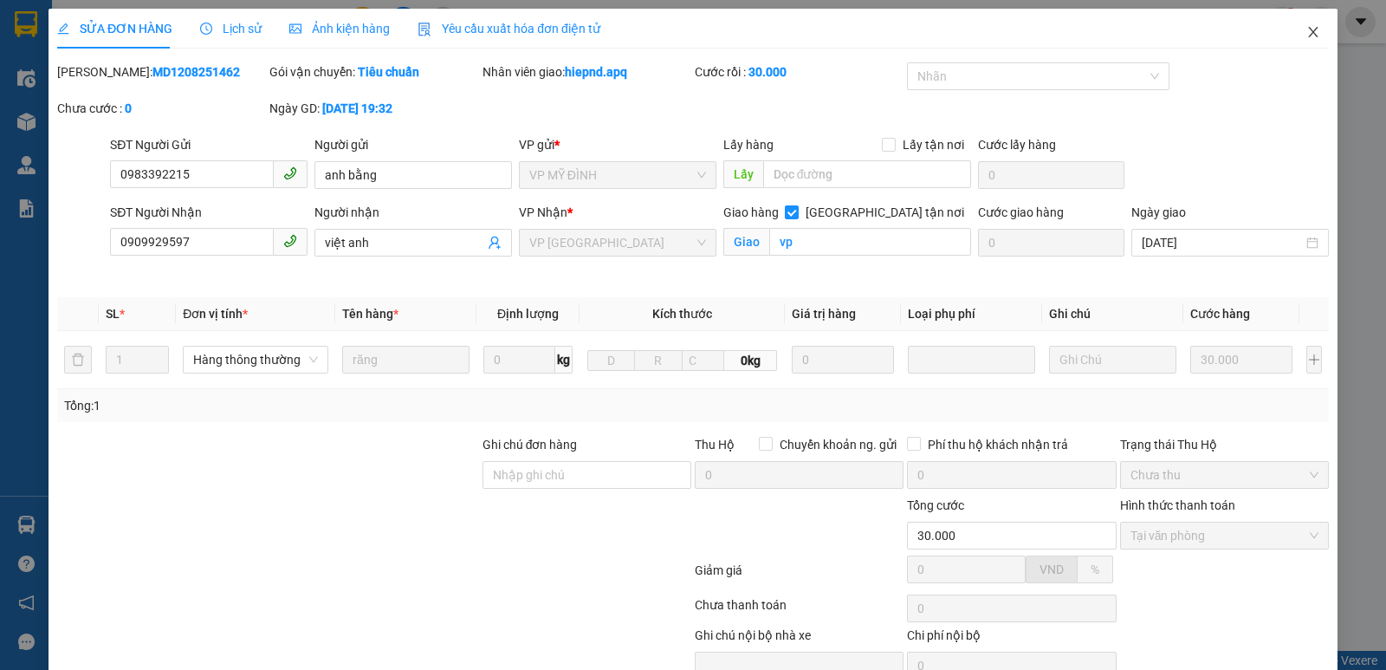
click at [1306, 36] on icon "close" at bounding box center [1313, 32] width 14 height 14
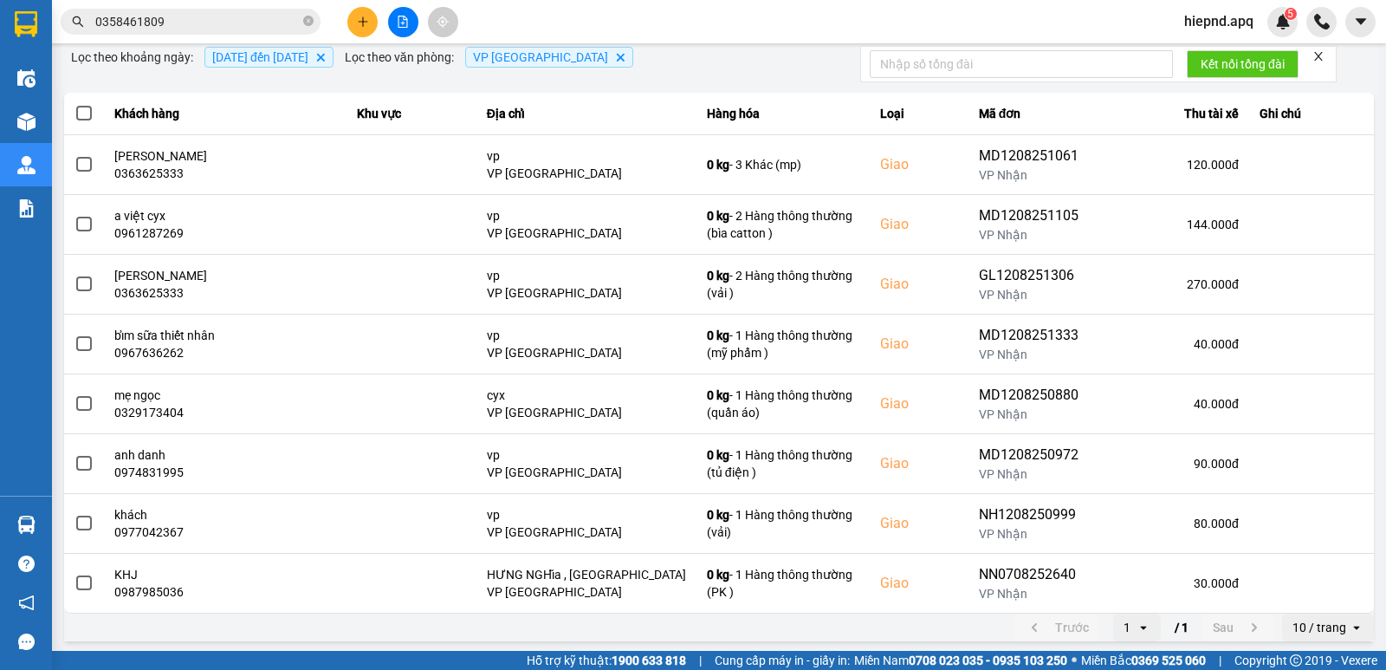
scroll to position [146, 0]
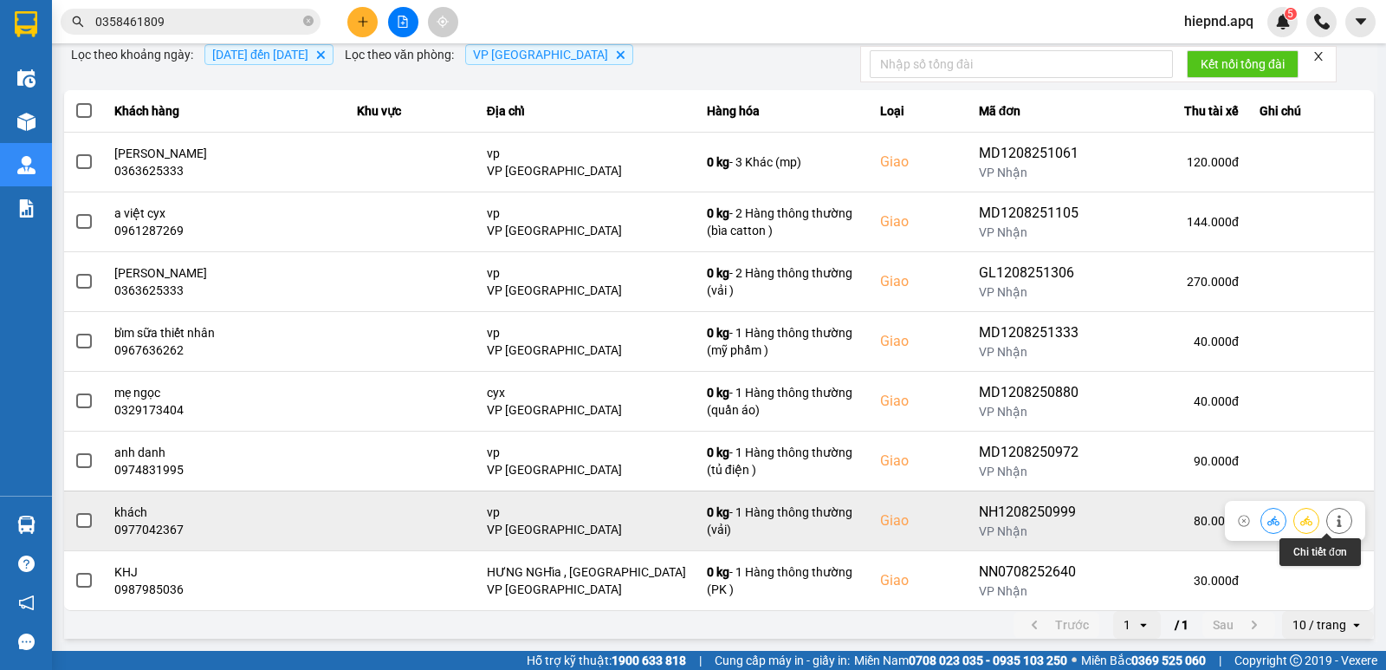
click at [1333, 519] on icon at bounding box center [1339, 521] width 12 height 12
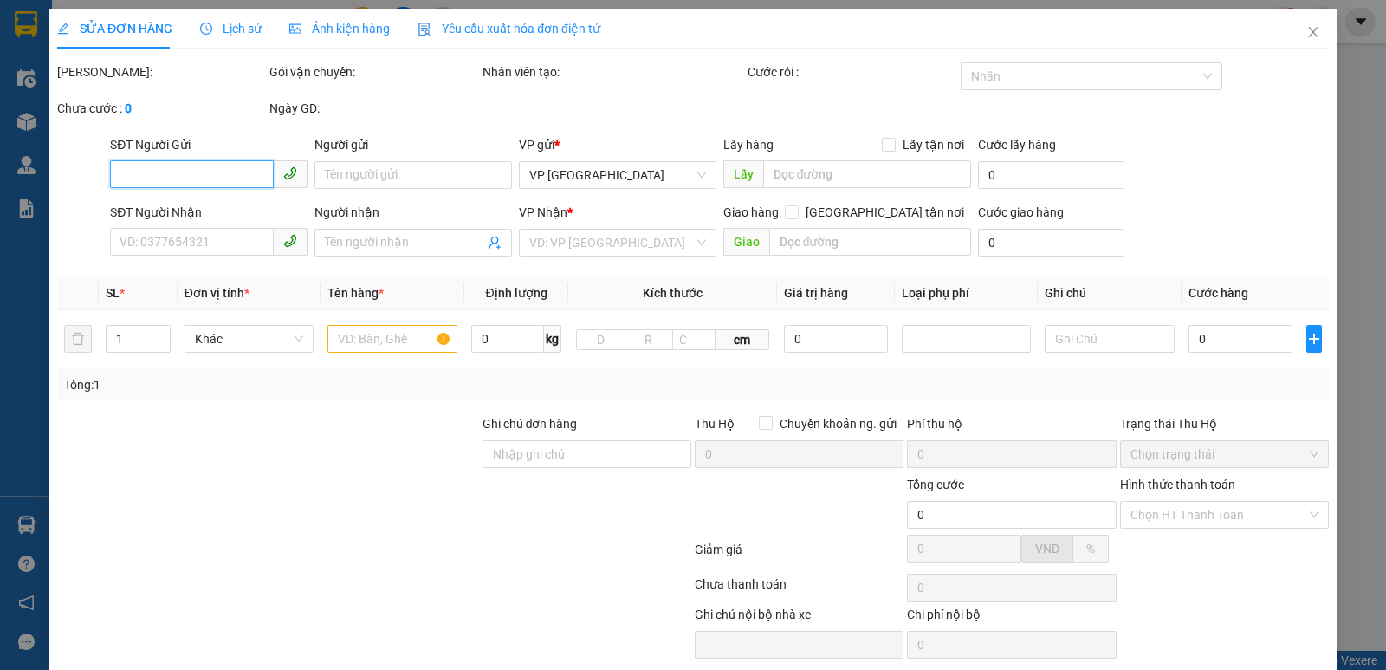
type input "0934567228"
type input "ngọc"
type input "0977042367"
type input "khách"
checkbox input "true"
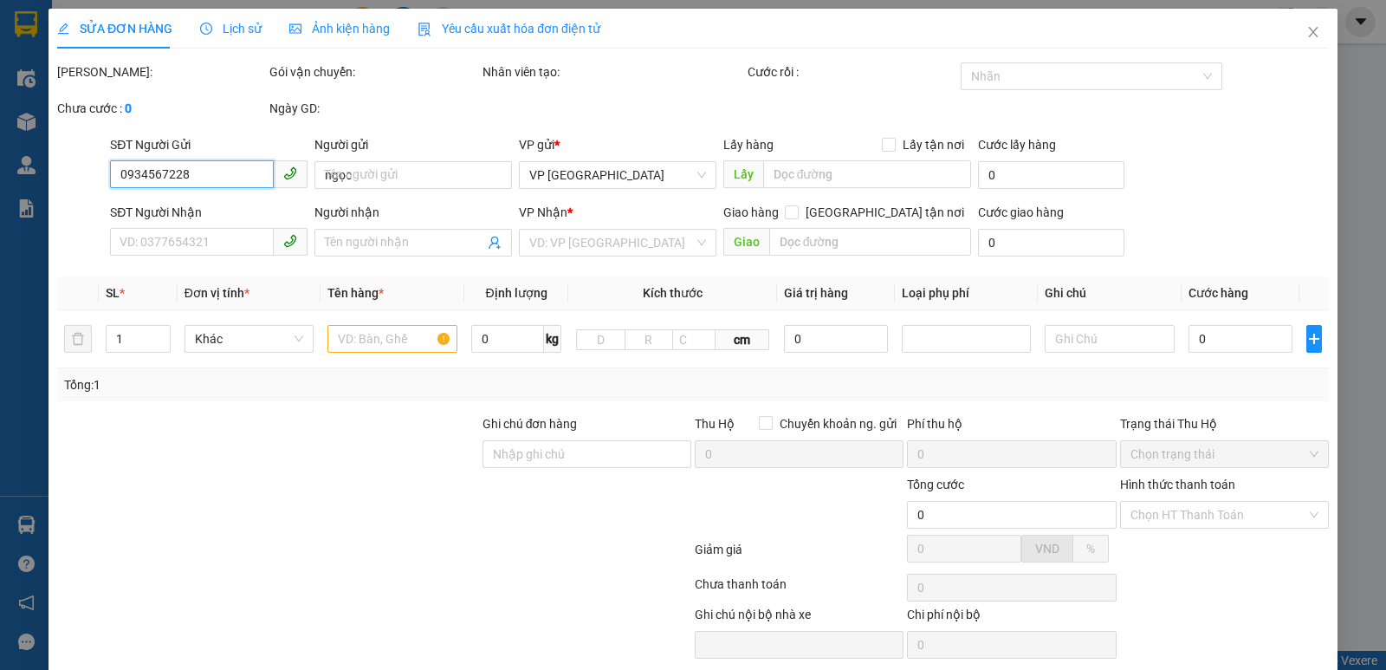
type input "vp"
type input "80.000"
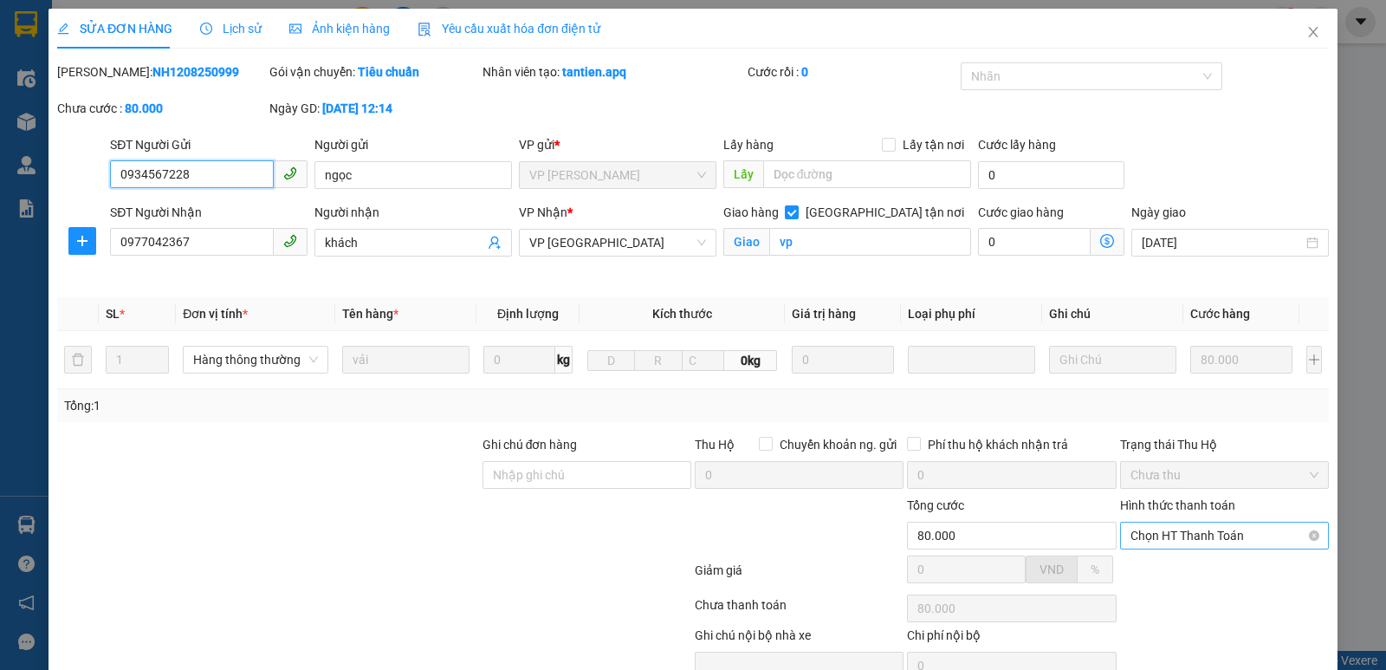
click at [1220, 524] on span "Chọn HT Thanh Toán" at bounding box center [1225, 535] width 188 height 26
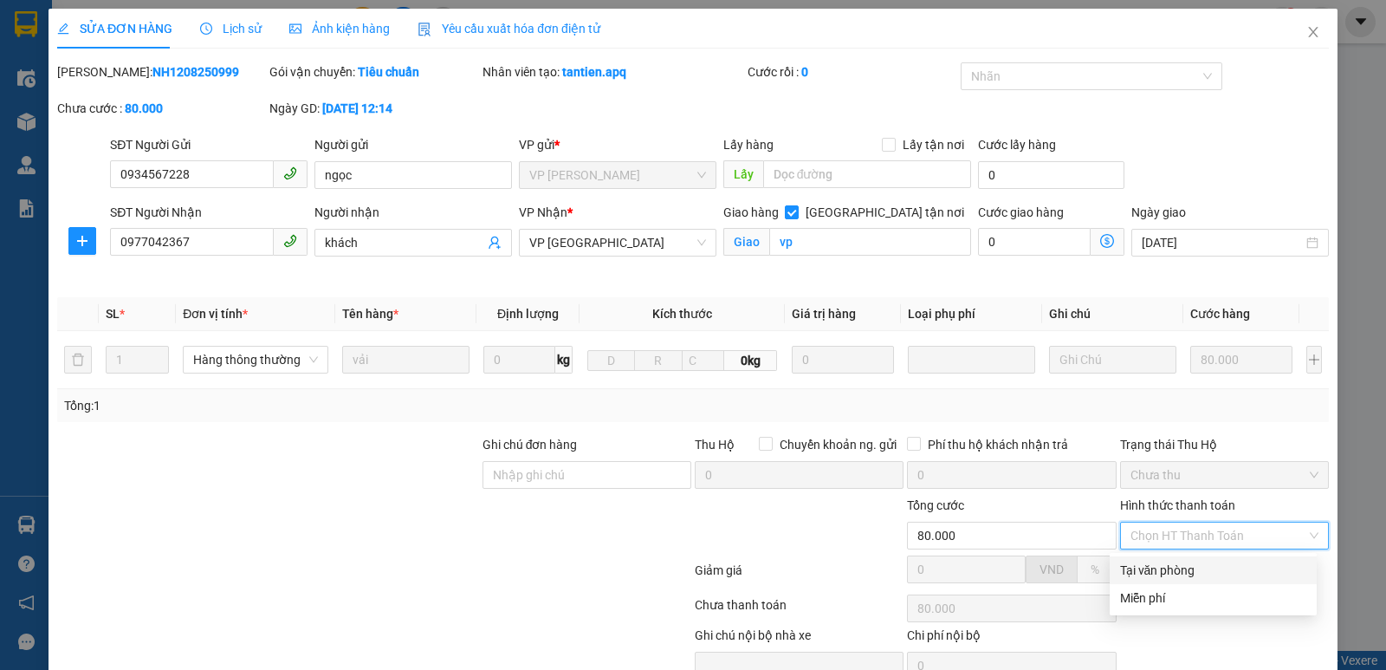
click at [1198, 568] on div "Tại văn phòng" at bounding box center [1213, 570] width 186 height 19
type input "0"
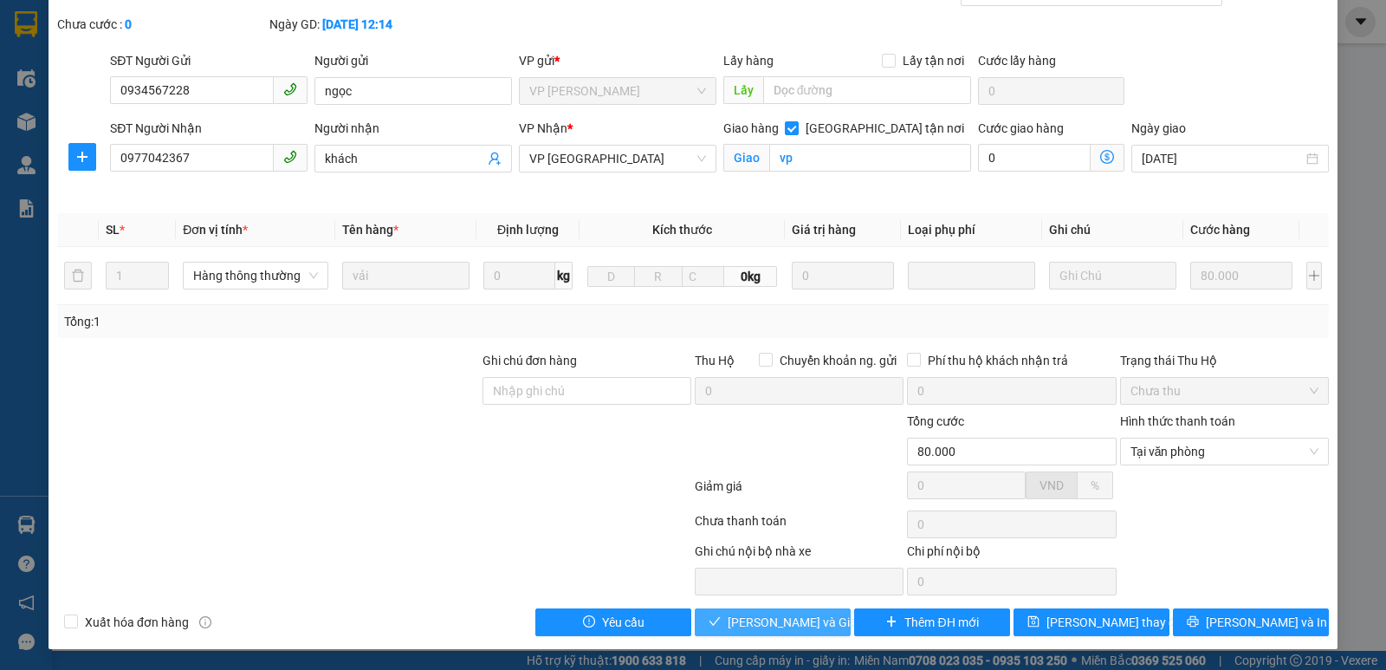
click at [781, 628] on span "[PERSON_NAME] và Giao hàng" at bounding box center [811, 622] width 166 height 19
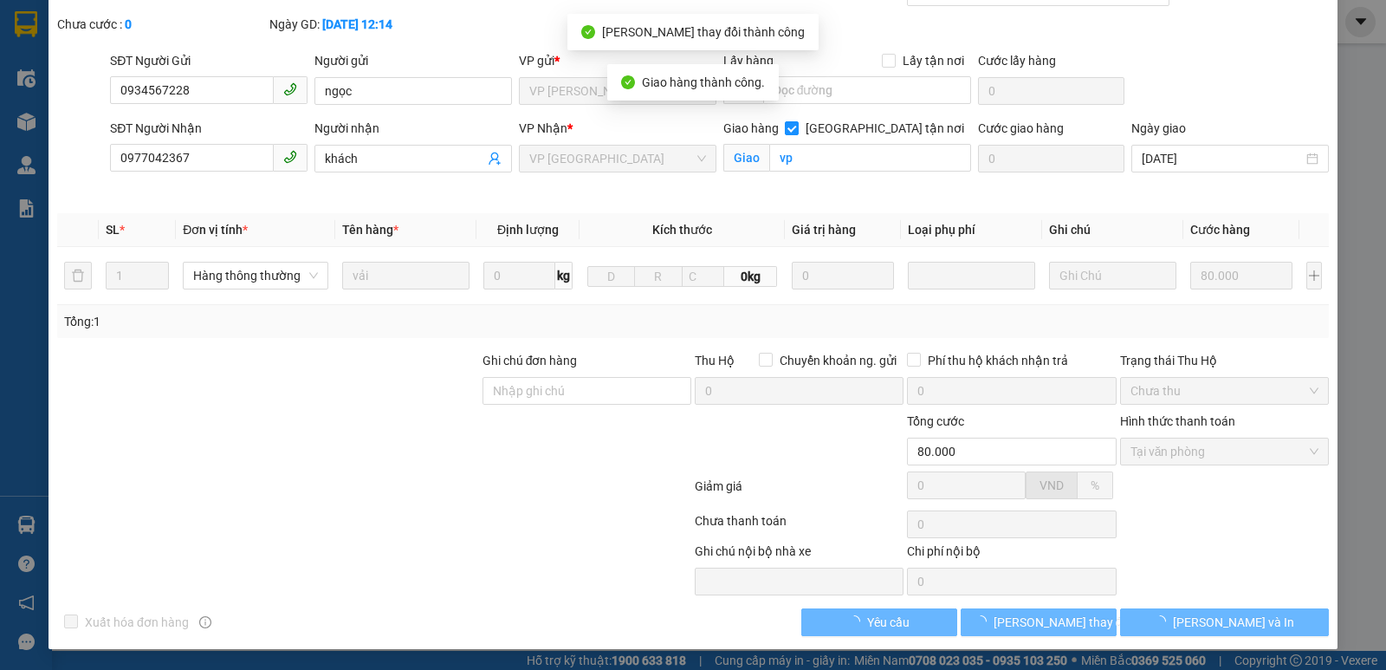
scroll to position [0, 0]
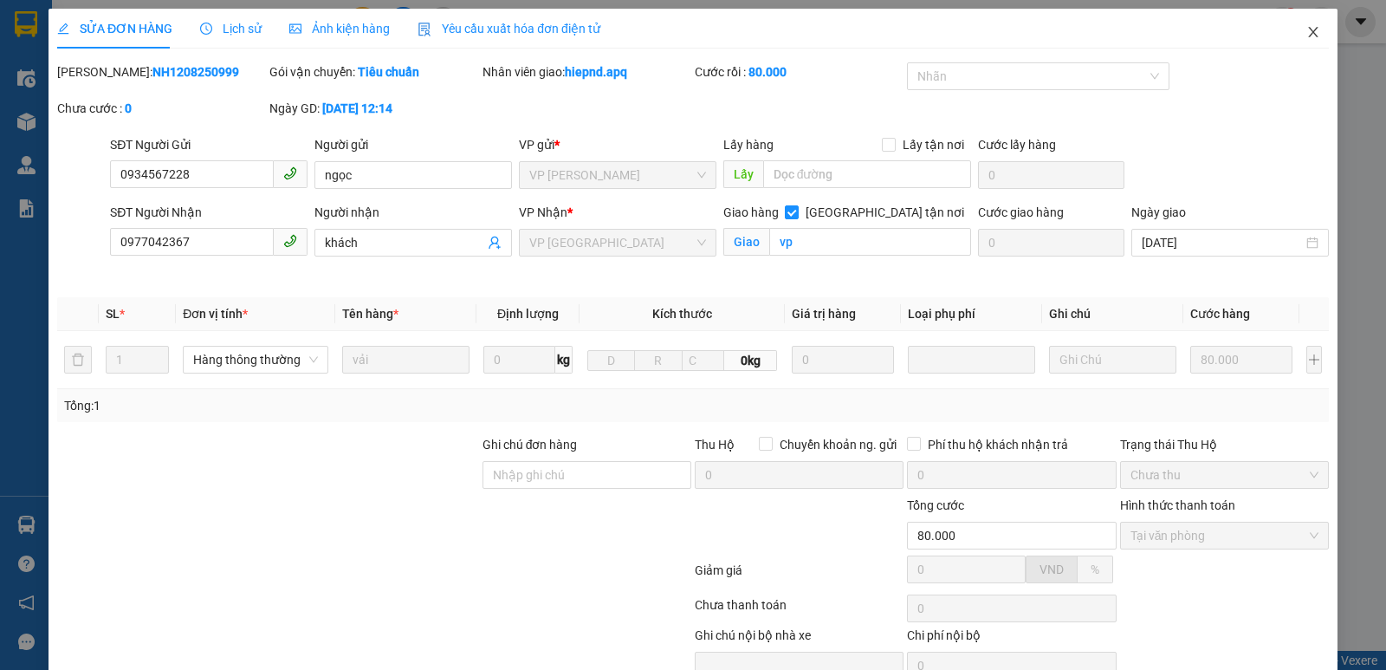
click at [1306, 33] on icon "close" at bounding box center [1313, 32] width 14 height 14
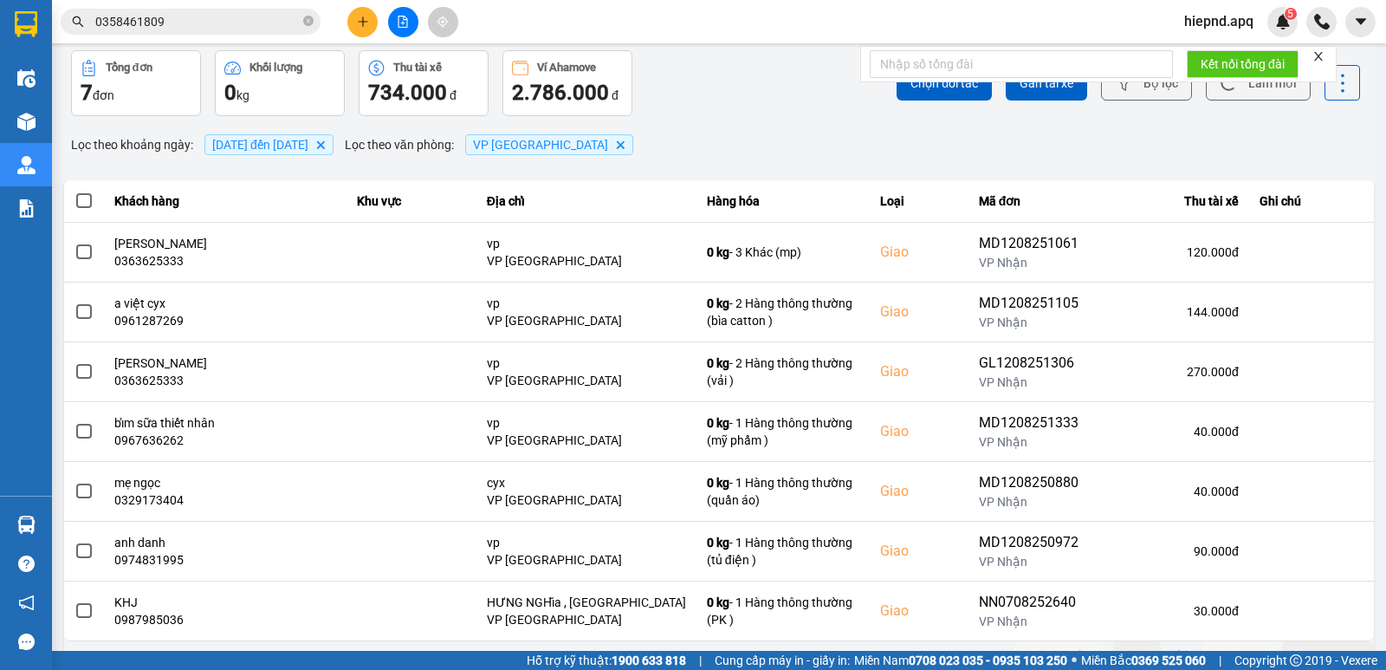
scroll to position [87, 0]
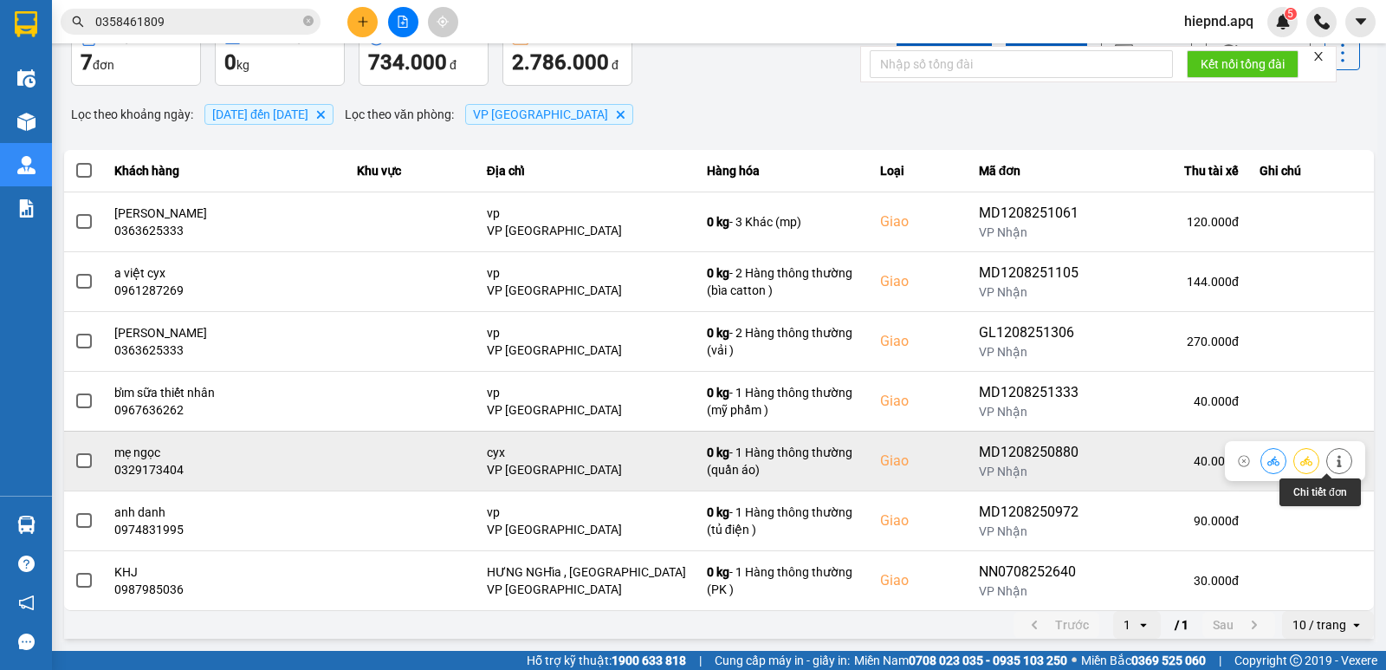
click at [1333, 463] on icon at bounding box center [1339, 461] width 12 height 12
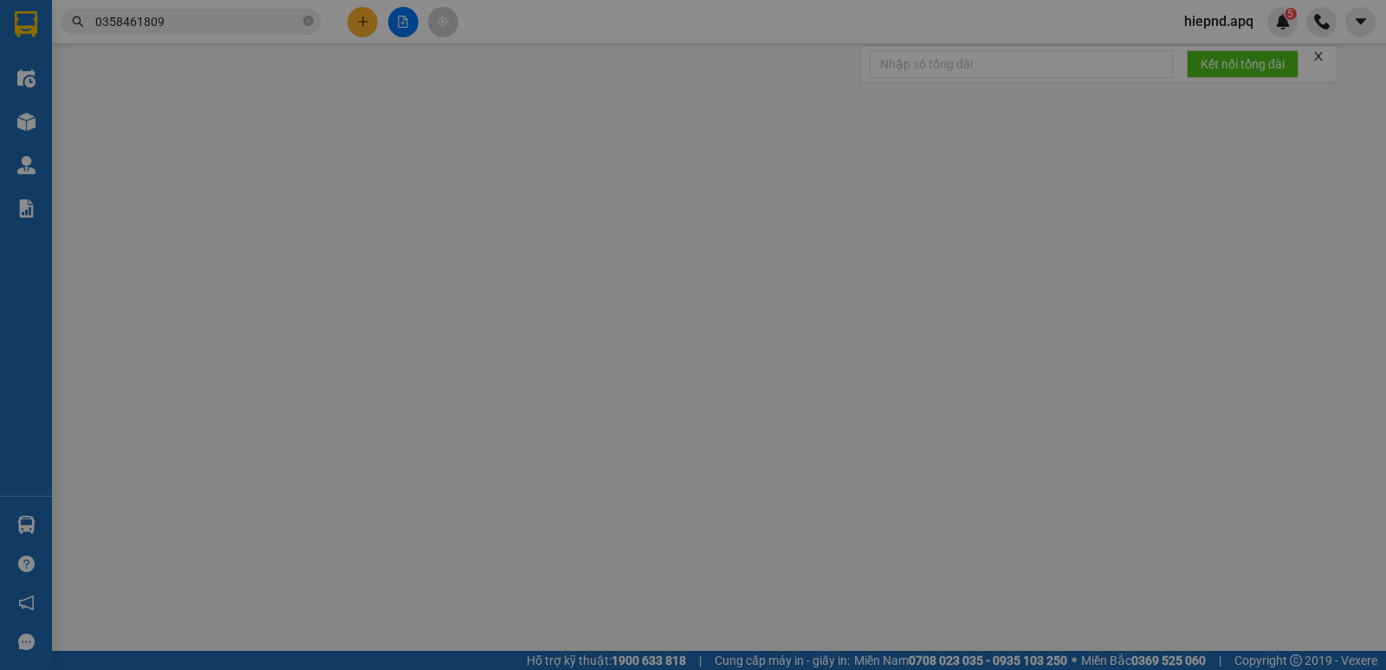
type input "0982625908"
type input "[PERSON_NAME]"
type input "0329173404"
type input "mẹ ngọc"
checkbox input "true"
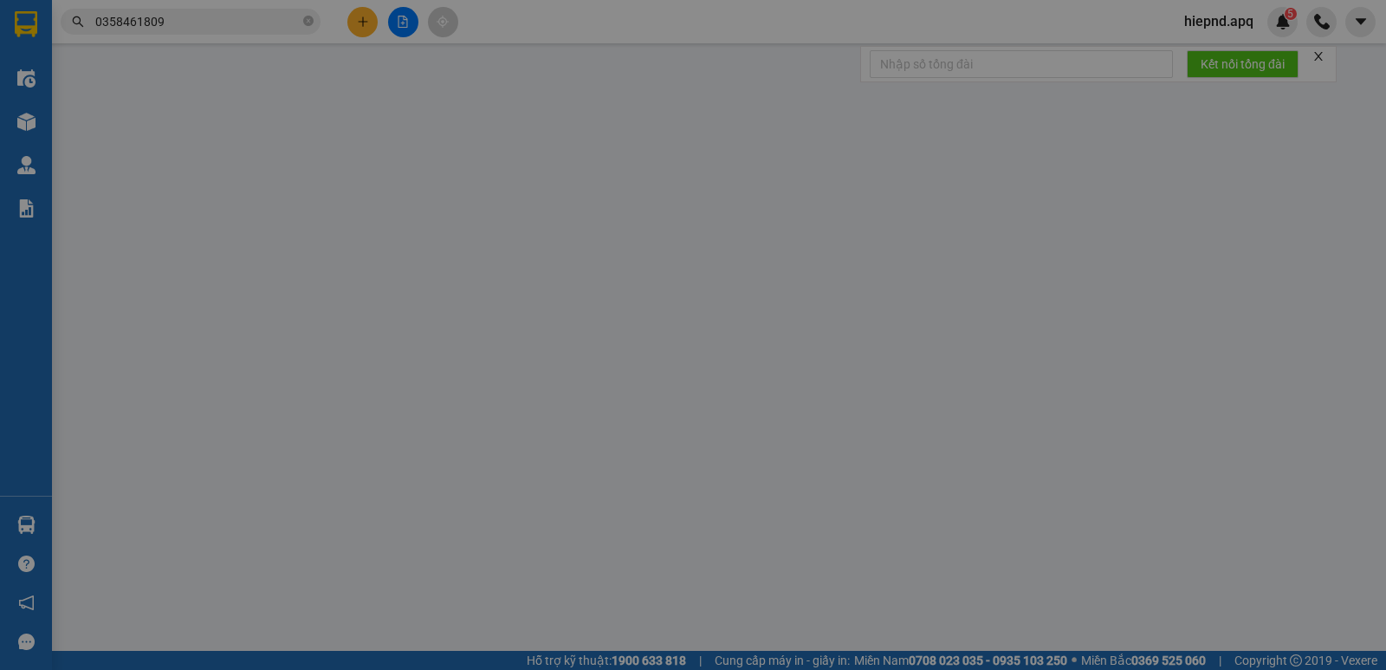
type input "cyx"
type input "40.000"
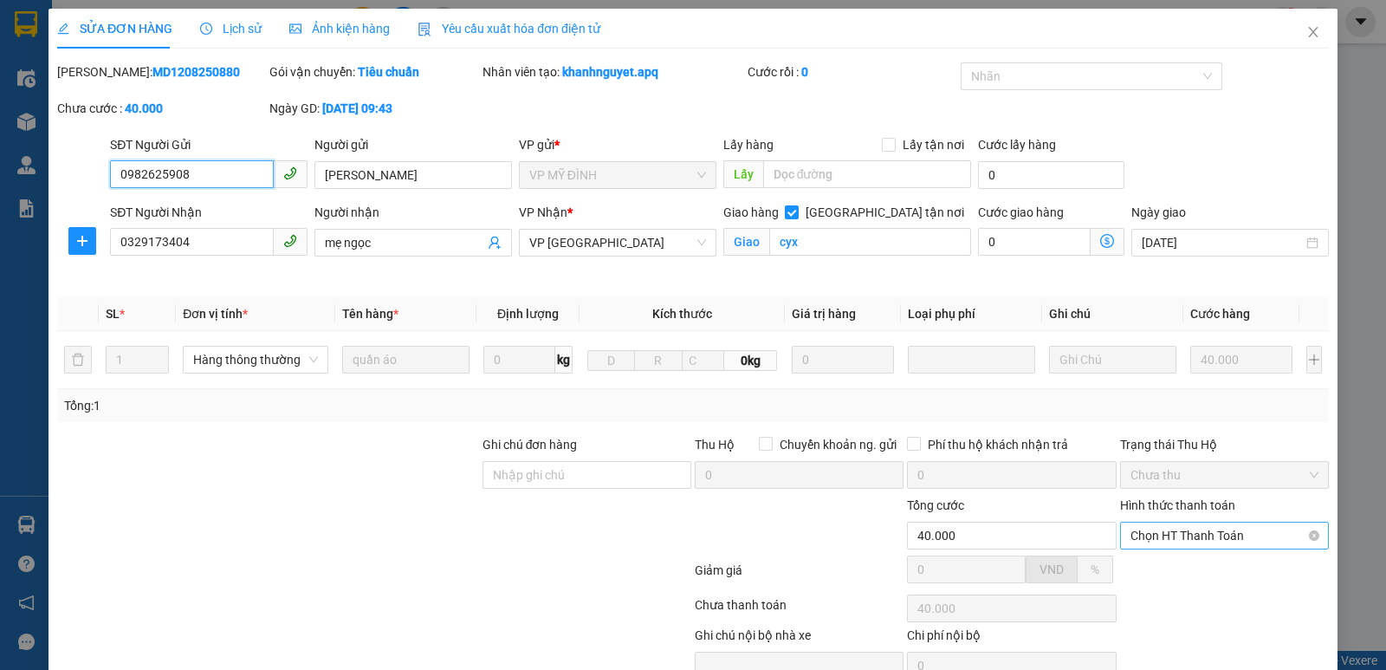
click at [1228, 539] on span "Chọn HT Thanh Toán" at bounding box center [1225, 535] width 188 height 26
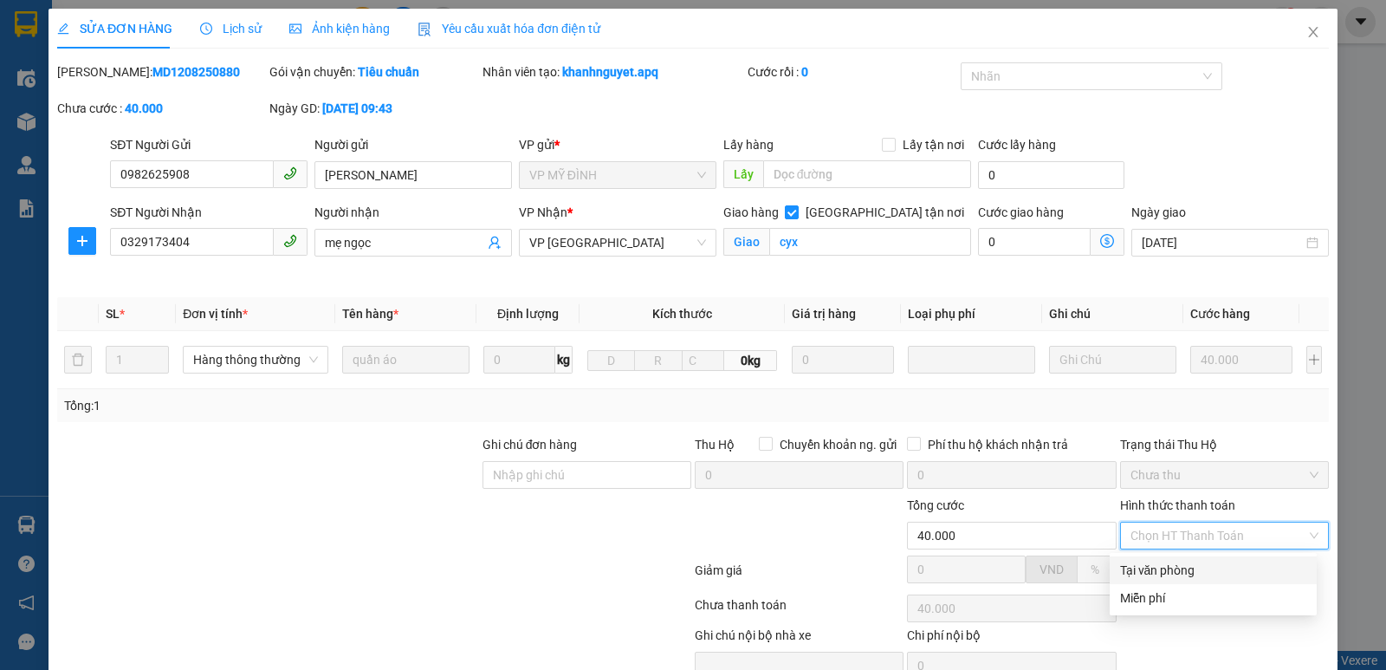
click at [1163, 575] on div "Tại văn phòng" at bounding box center [1213, 570] width 186 height 19
type input "0"
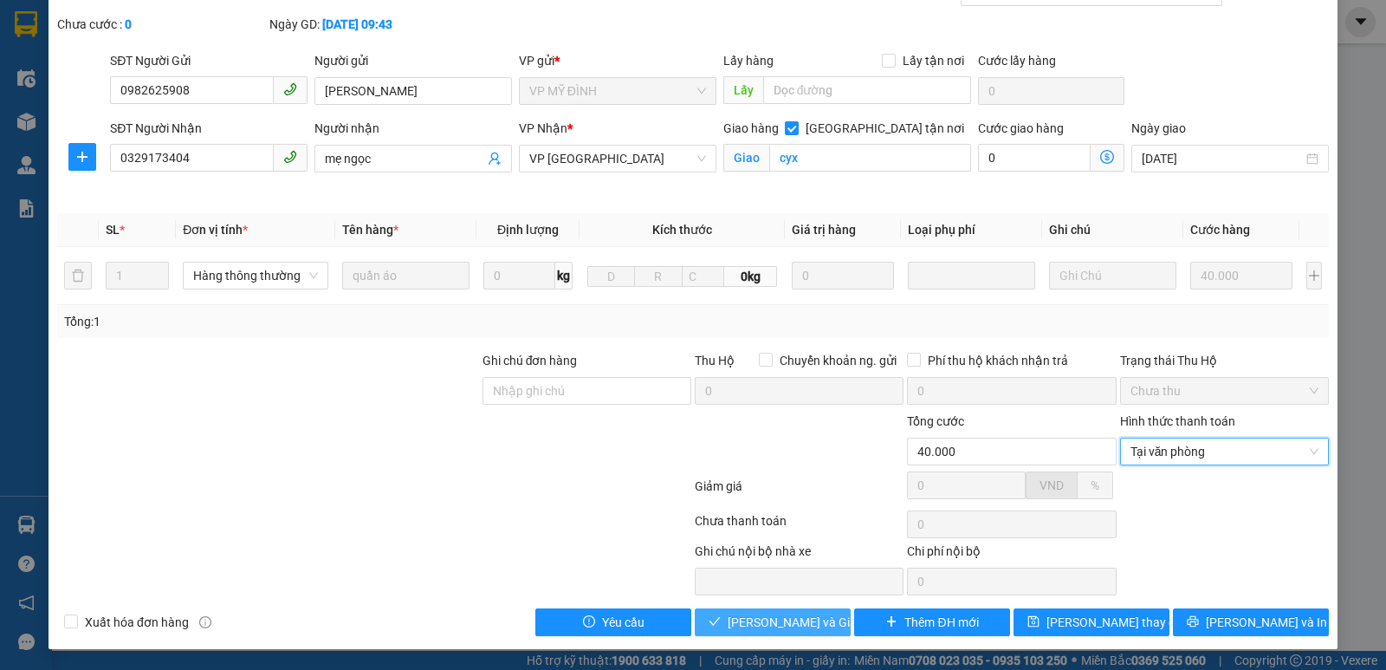
click at [767, 626] on span "[PERSON_NAME] và Giao hàng" at bounding box center [811, 622] width 166 height 19
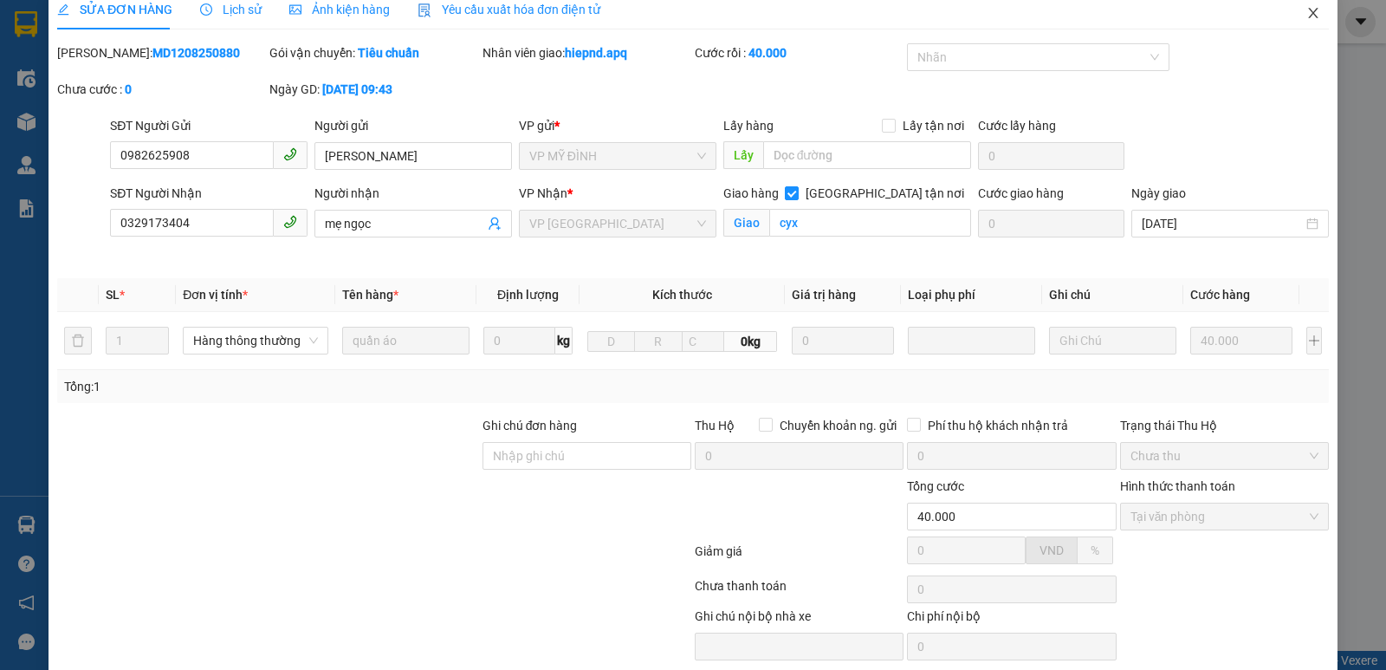
scroll to position [0, 0]
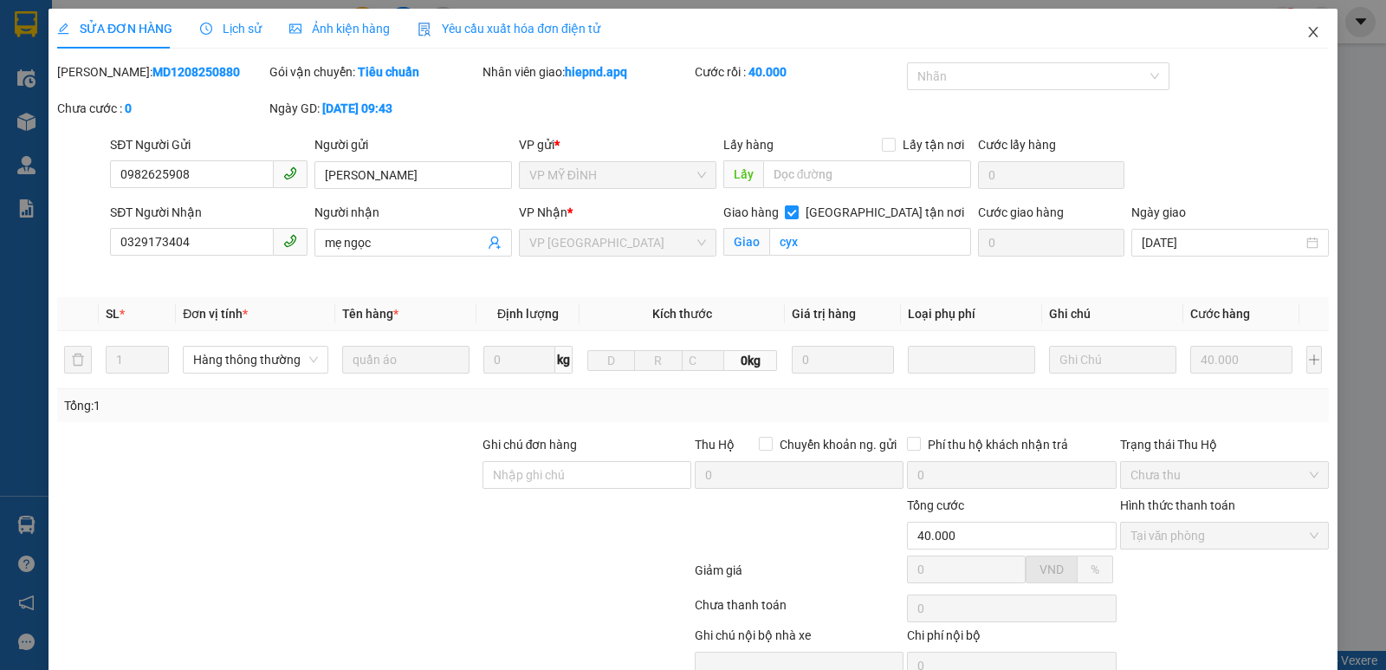
click at [1292, 34] on span "Close" at bounding box center [1313, 33] width 49 height 49
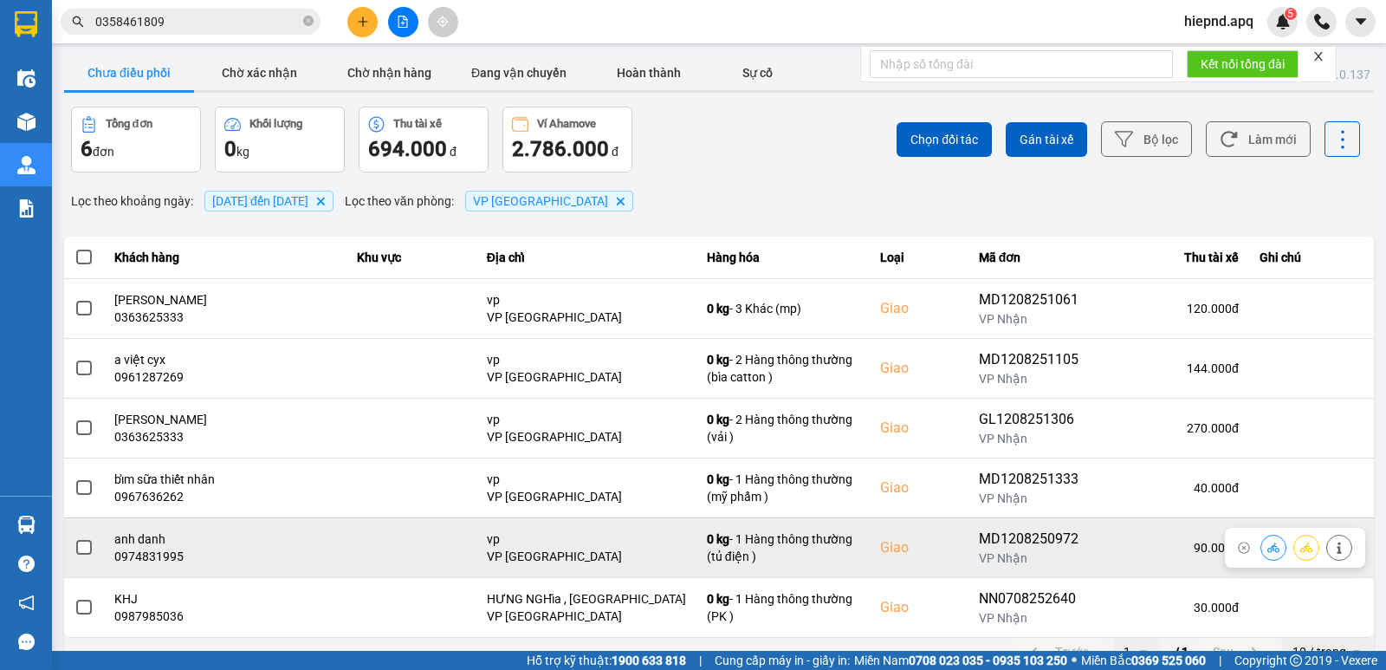
scroll to position [27, 0]
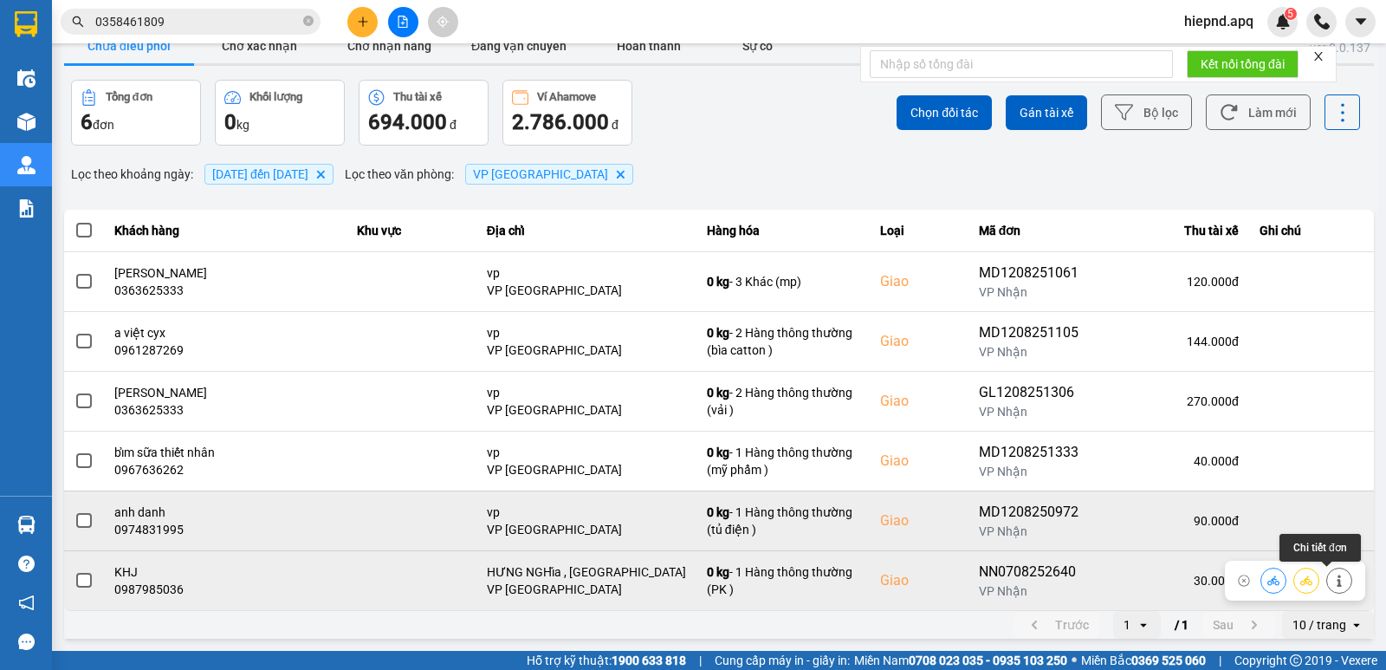
click at [1327, 569] on button at bounding box center [1339, 580] width 24 height 30
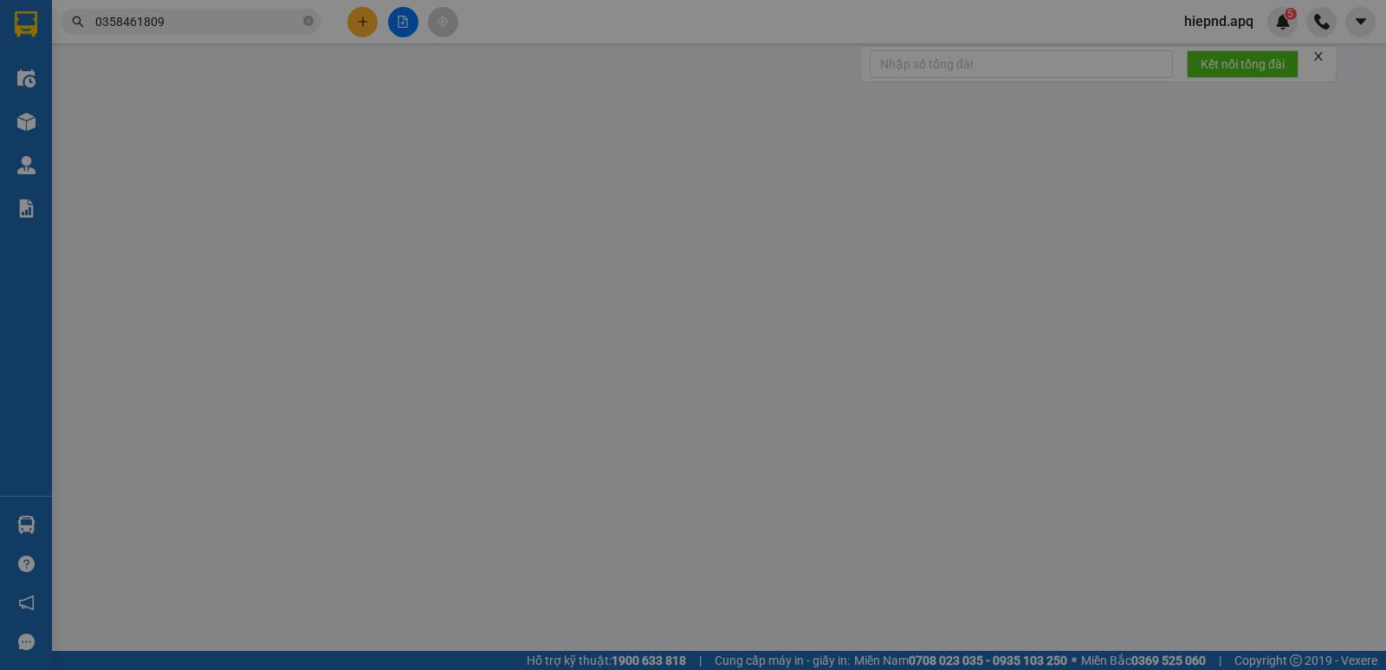
type input "0365706622"
type input "a duy"
type input "0987985036"
type input "KHJ"
checkbox input "true"
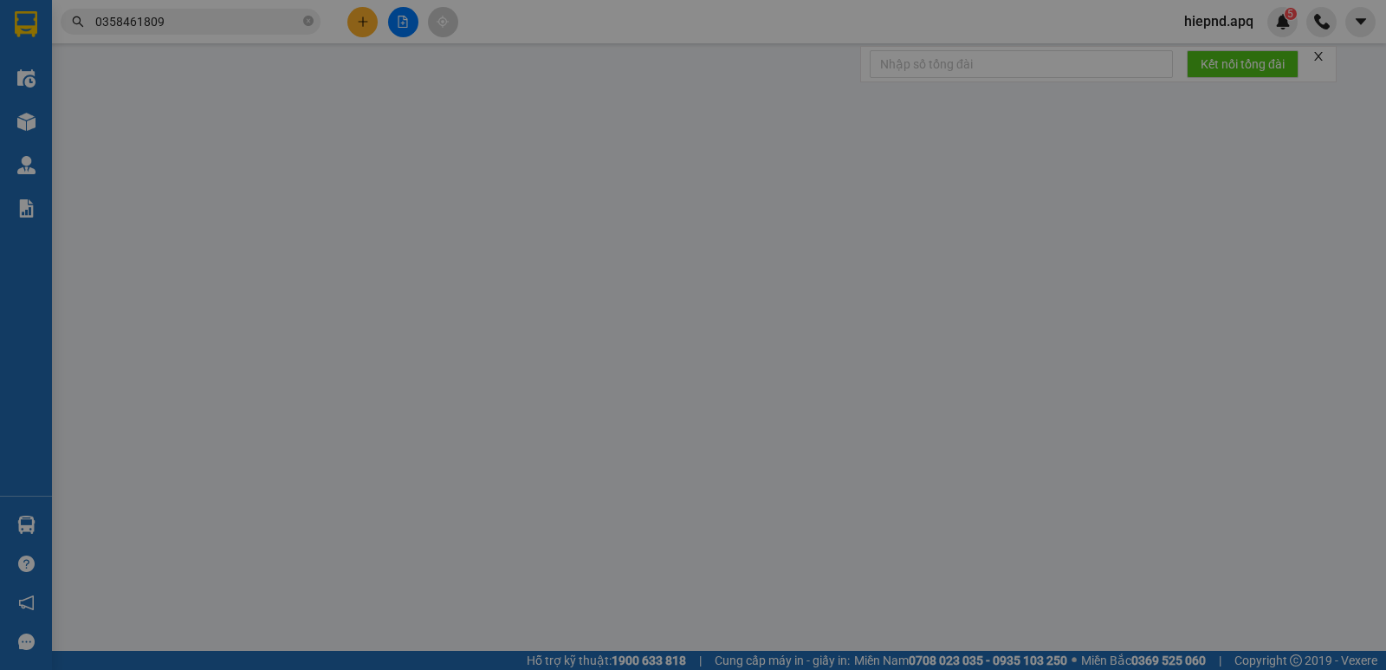
type input "HƯNG NGHĩa , [GEOGRAPHIC_DATA]"
type input "30.000"
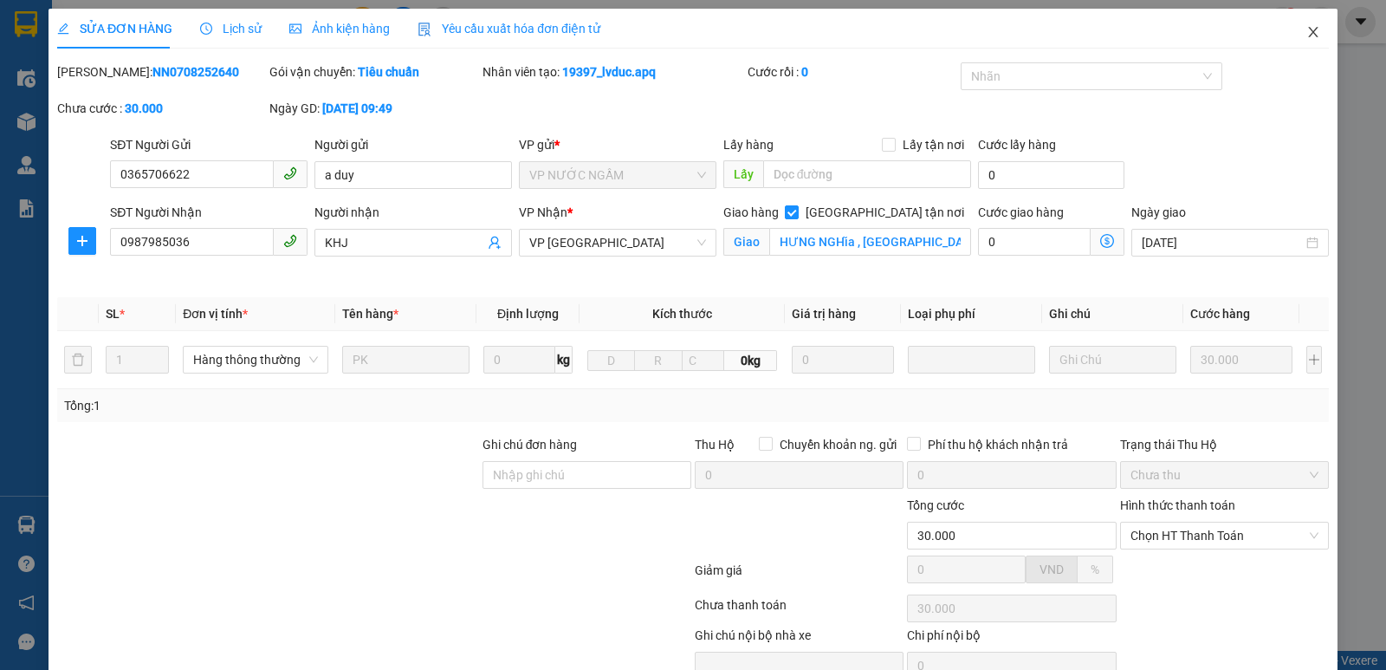
click at [1306, 33] on icon "close" at bounding box center [1313, 32] width 14 height 14
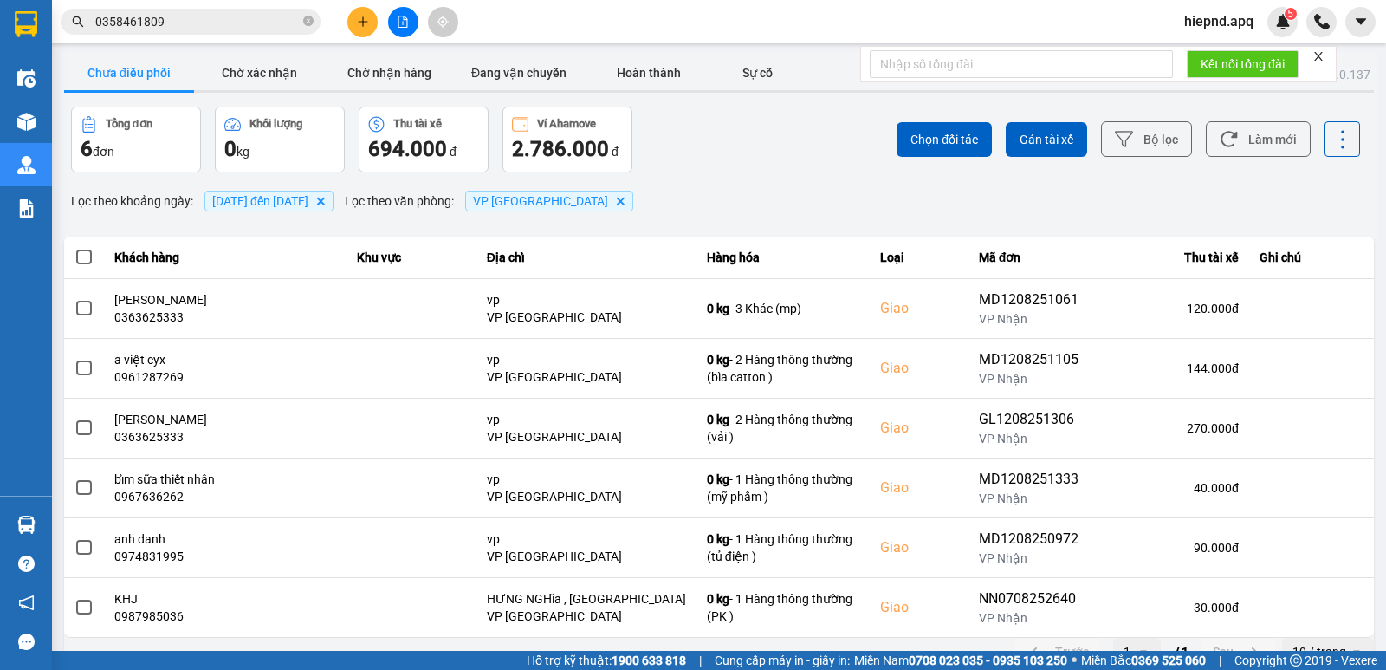
scroll to position [27, 0]
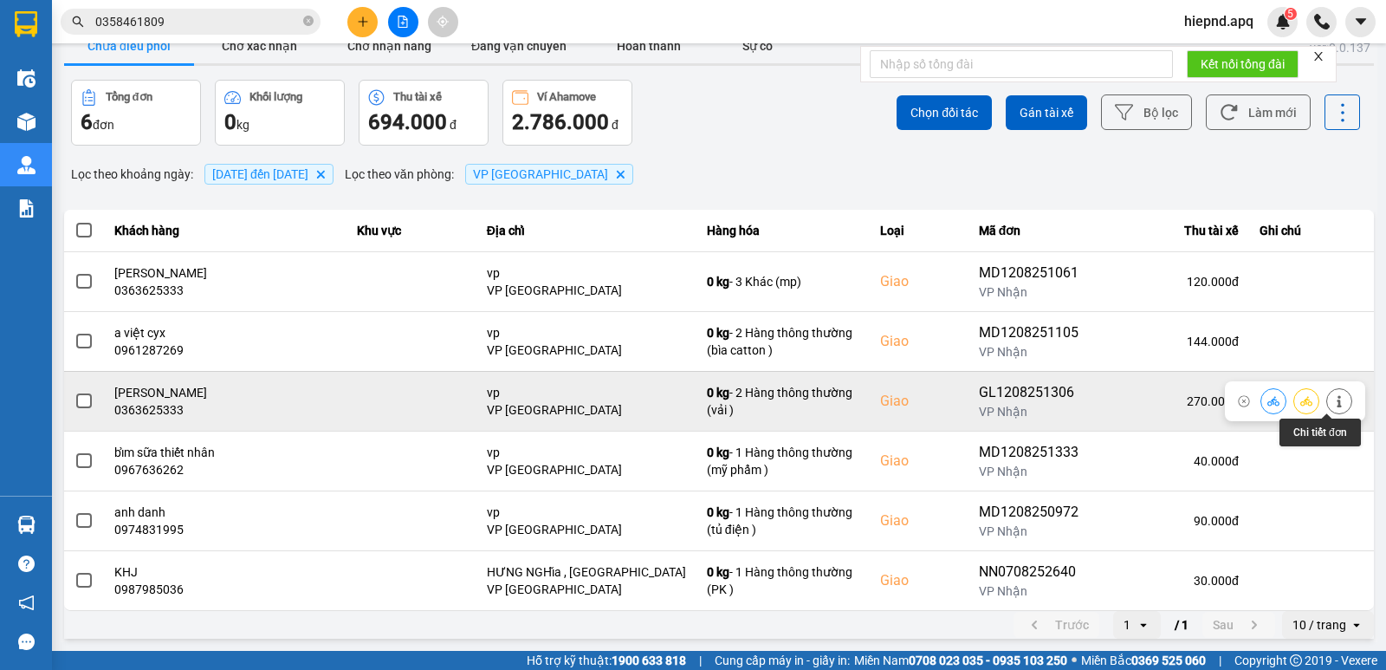
click at [1333, 405] on icon at bounding box center [1339, 401] width 12 height 12
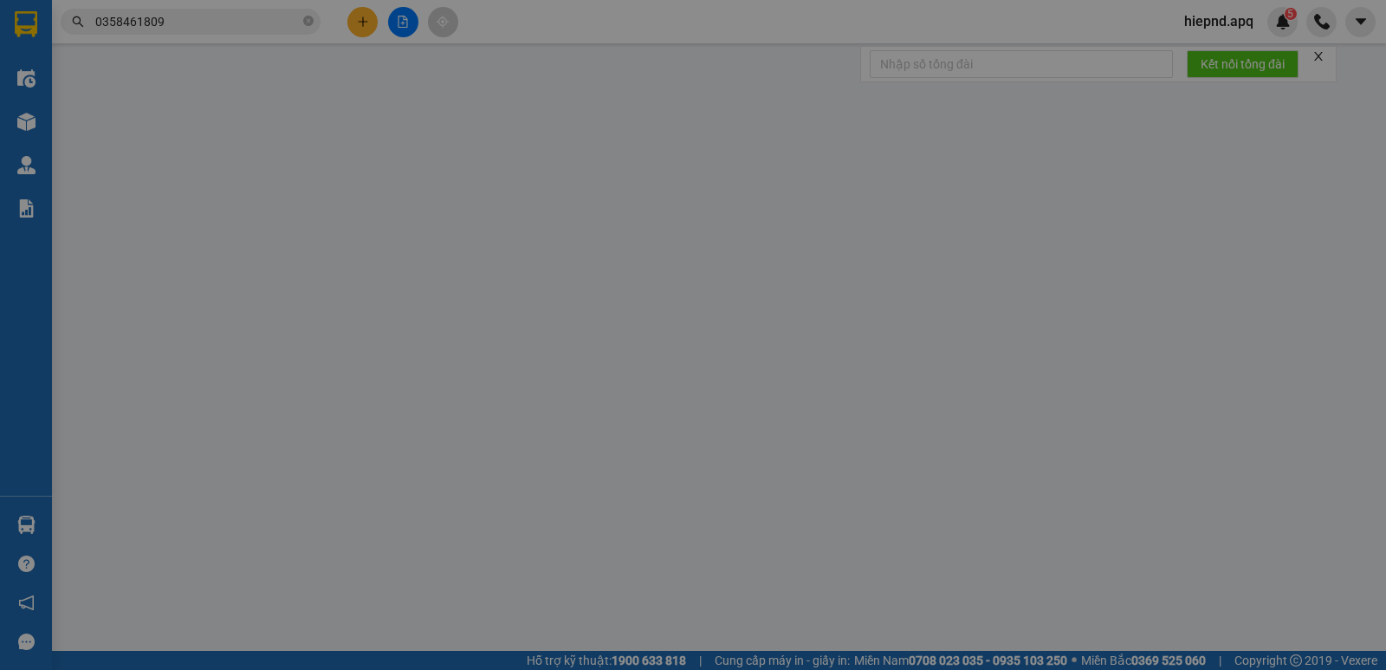
type input "0981234020"
type input "[PERSON_NAME]"
type input "0363625333"
type input "[PERSON_NAME]"
checkbox input "true"
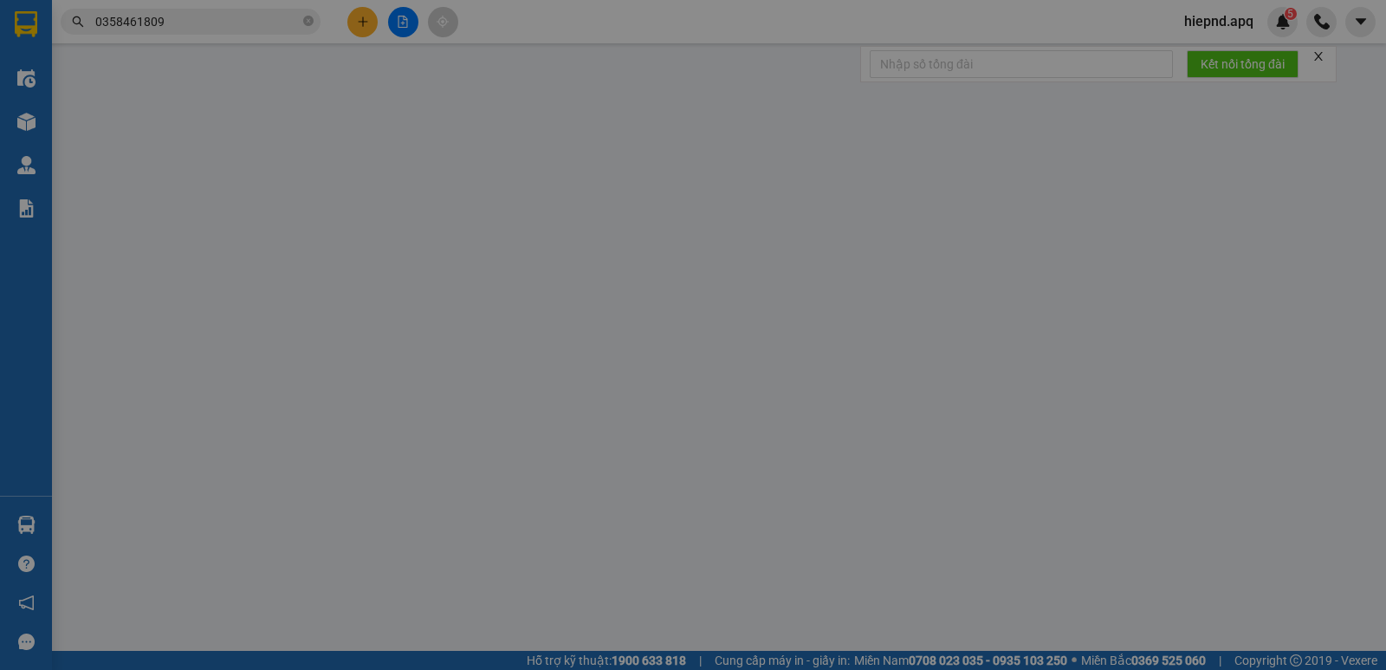
type input "vp"
type input "270.000"
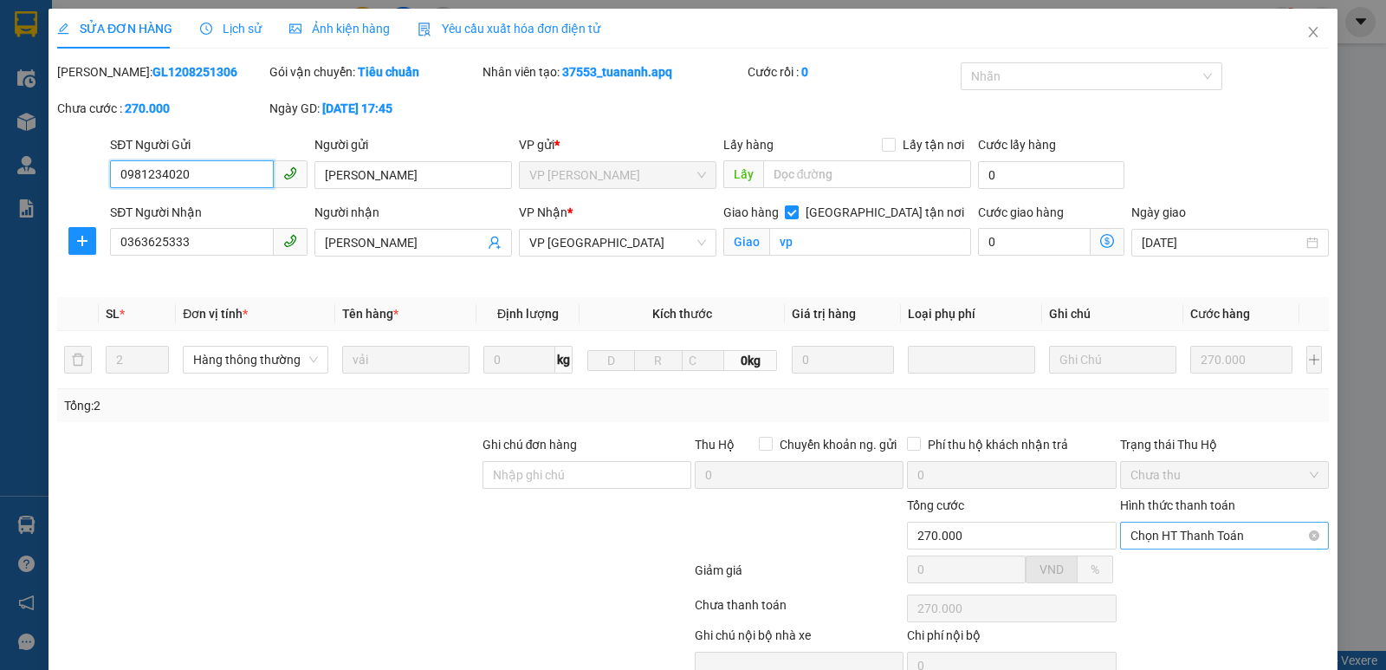
drag, startPoint x: 1385, startPoint y: 322, endPoint x: 1211, endPoint y: 525, distance: 267.2
click at [1213, 525] on span "Chọn HT Thanh Toán" at bounding box center [1225, 535] width 188 height 26
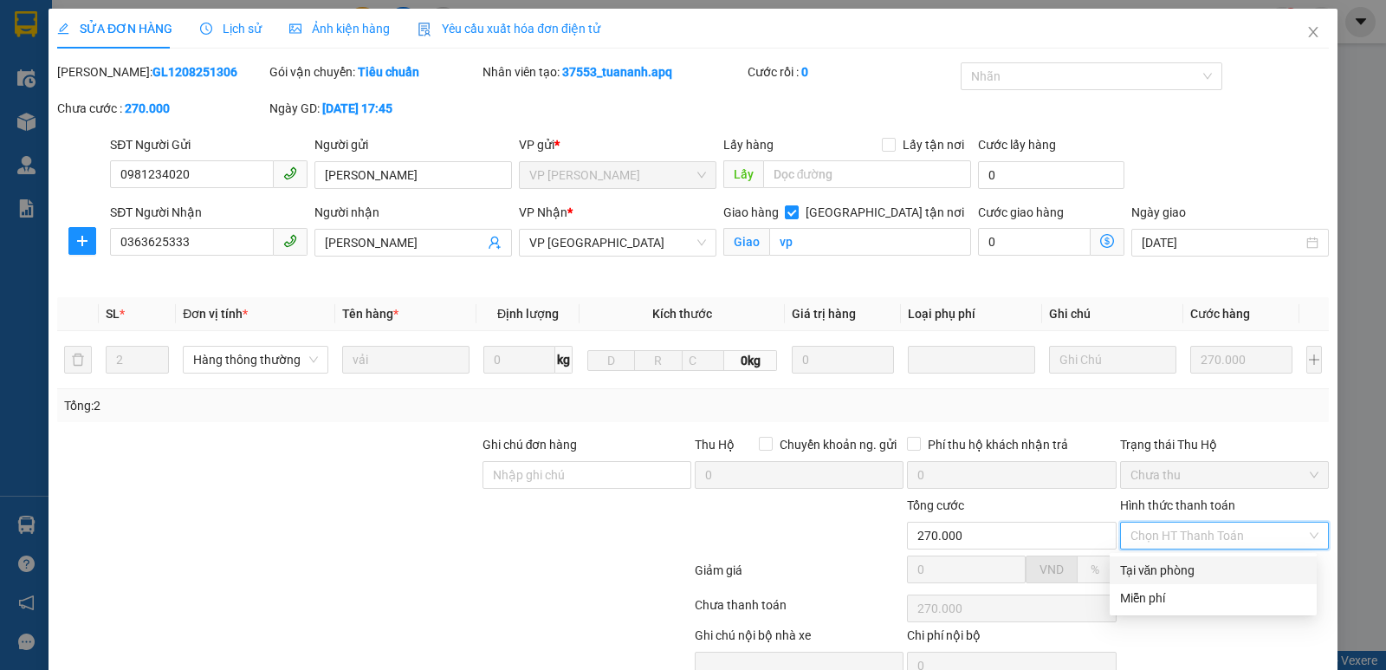
click at [1173, 570] on div "Tại văn phòng" at bounding box center [1213, 570] width 186 height 19
type input "0"
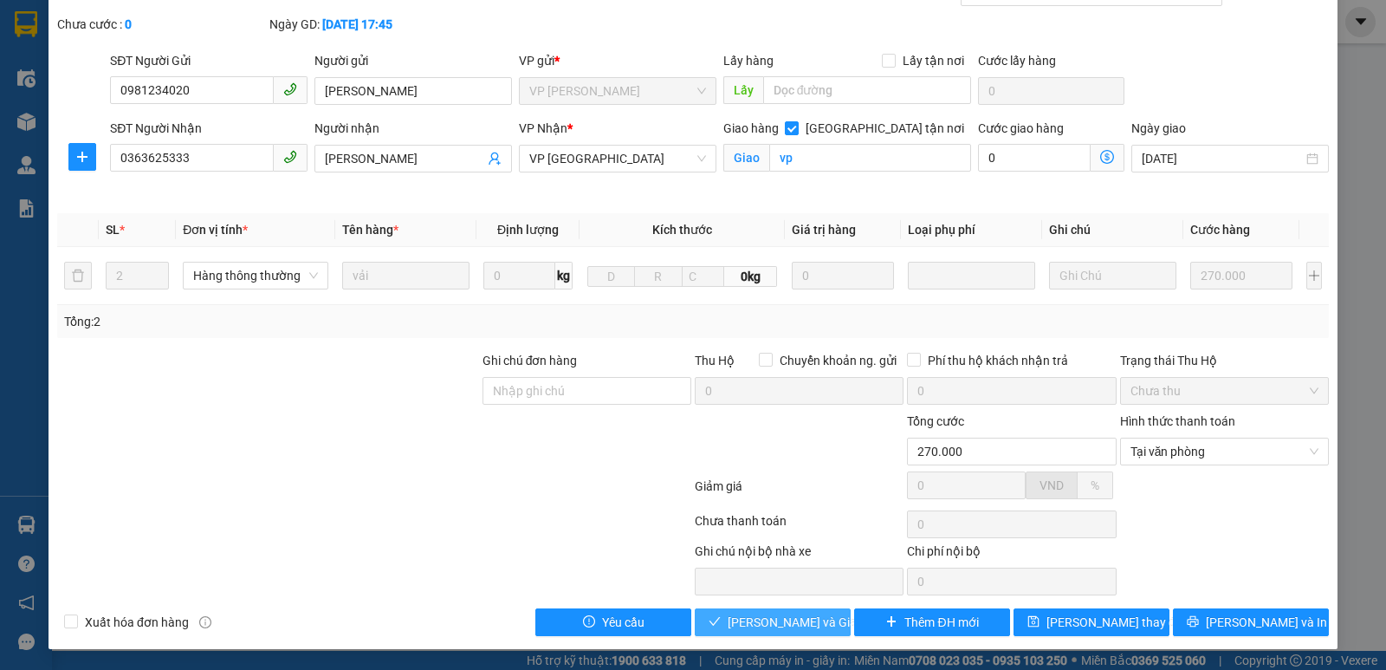
click at [765, 609] on button "[PERSON_NAME] và Giao hàng" at bounding box center [773, 622] width 156 height 28
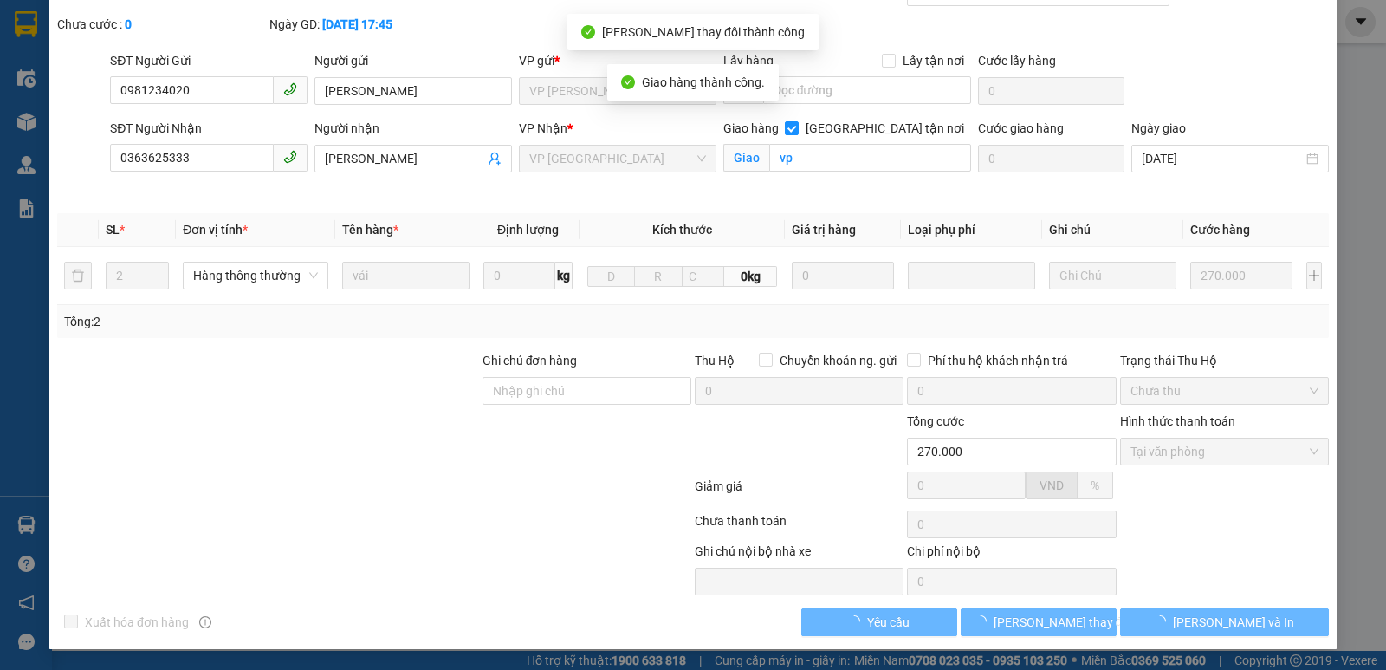
scroll to position [0, 0]
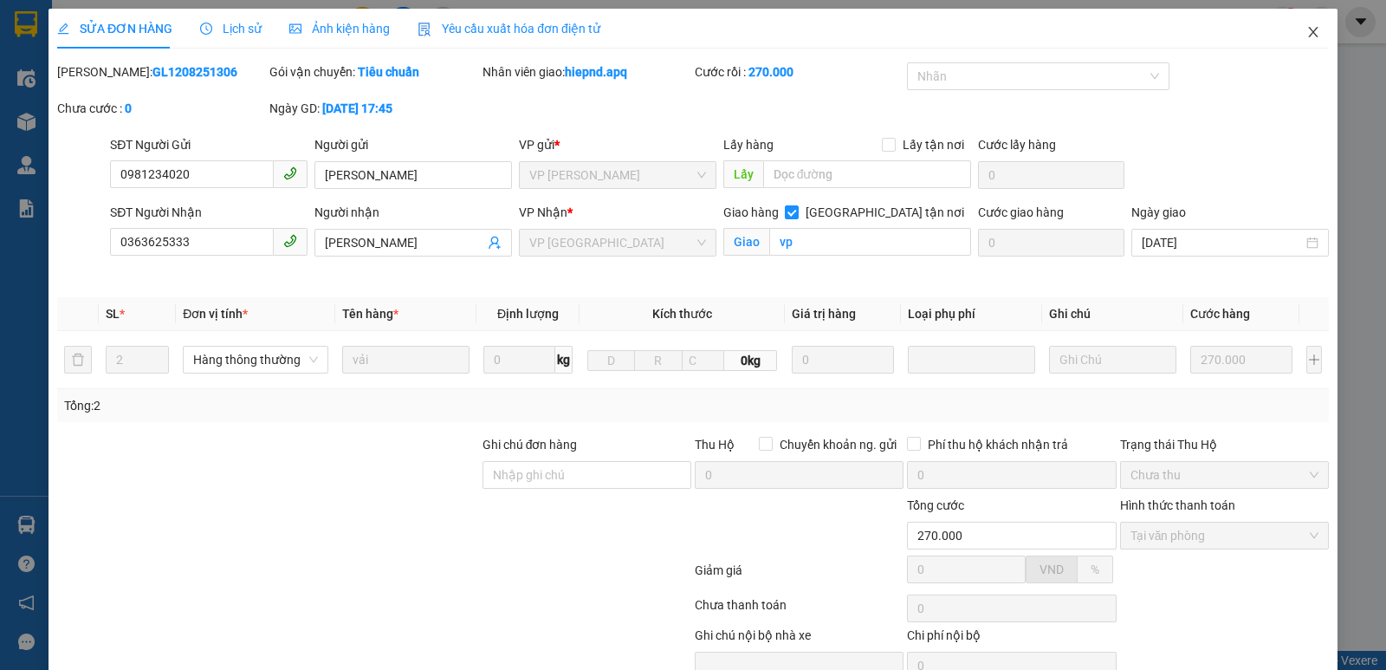
click at [1306, 29] on icon "close" at bounding box center [1313, 32] width 14 height 14
